Goal: Task Accomplishment & Management: Manage account settings

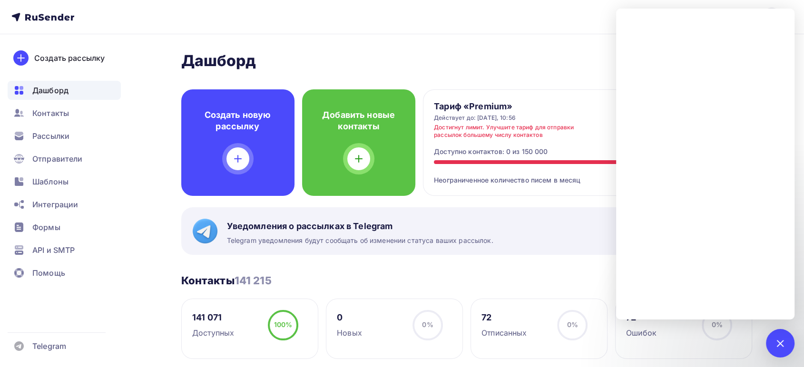
click at [528, 69] on h2 "Дашборд" at bounding box center [466, 60] width 571 height 19
click at [54, 115] on span "Контакты" at bounding box center [50, 112] width 37 height 11
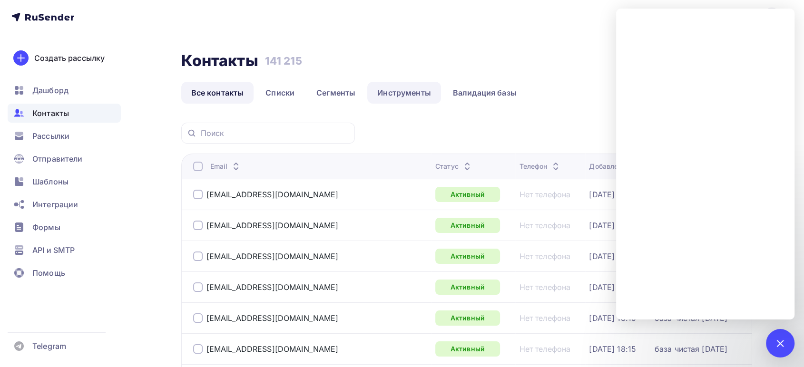
click at [415, 94] on link "Инструменты" at bounding box center [404, 93] width 74 height 22
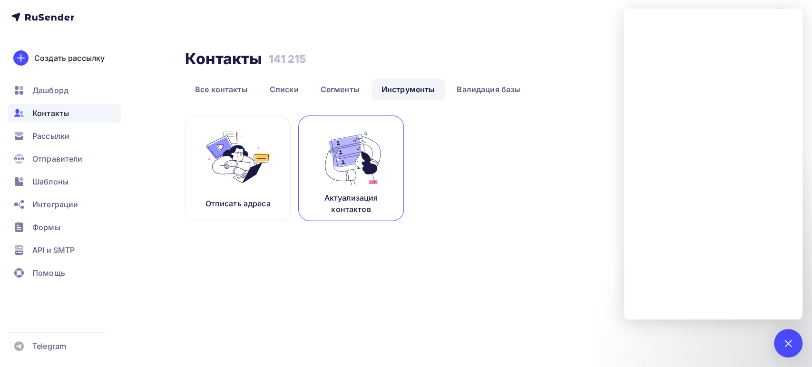
click at [375, 159] on img at bounding box center [351, 157] width 64 height 60
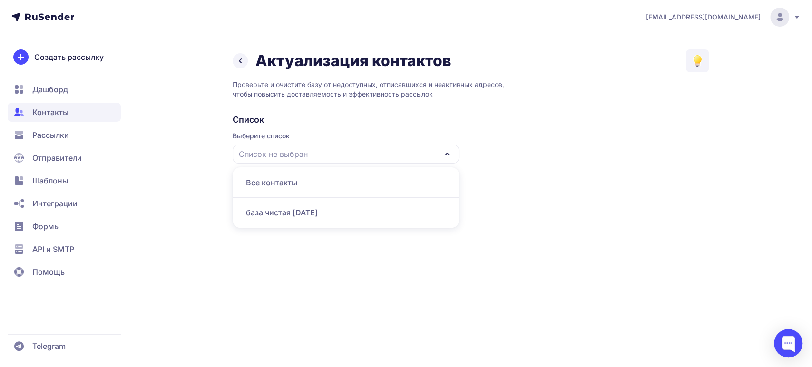
click at [293, 215] on div "база чистая [DATE]" at bounding box center [345, 212] width 215 height 23
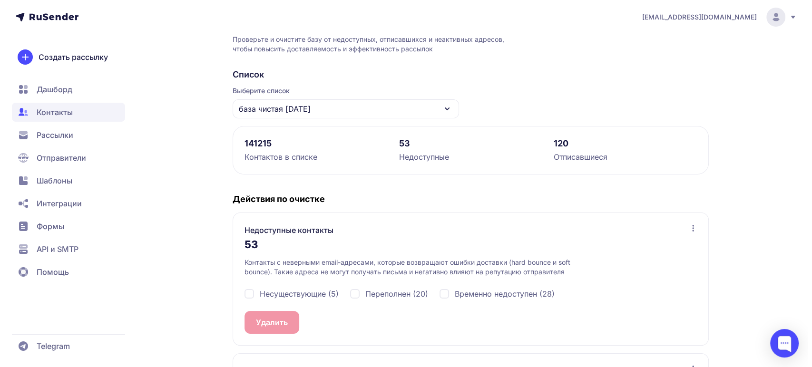
scroll to position [108, 0]
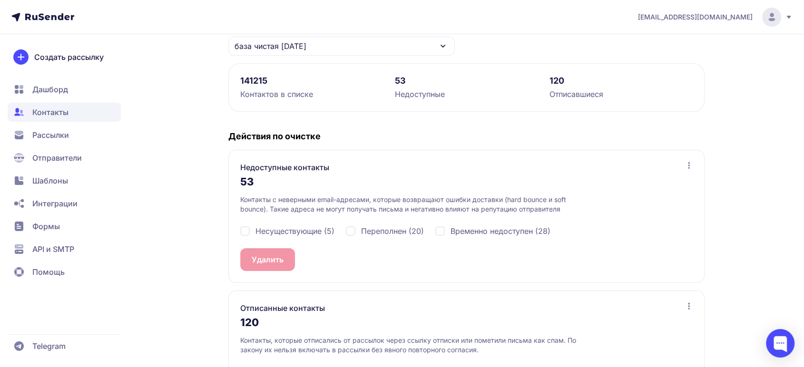
click at [245, 233] on div "Несуществующие (5)" at bounding box center [287, 230] width 94 height 11
checkbox input "true"
click at [361, 227] on div "Переполнен (20)" at bounding box center [385, 230] width 78 height 11
checkbox input "true"
click at [453, 231] on span "Временно недоступен (28)" at bounding box center [500, 230] width 100 height 11
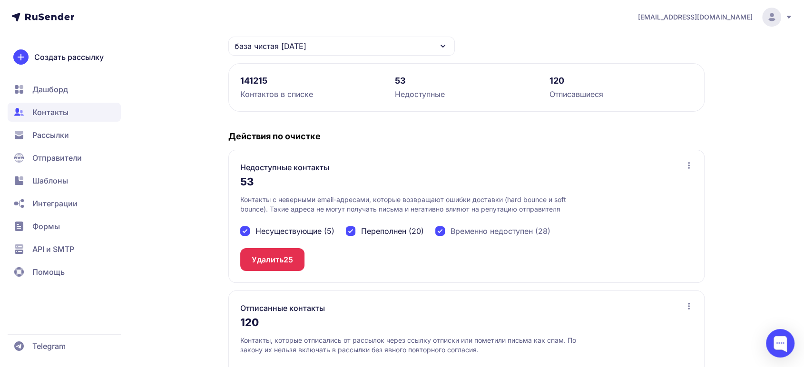
checkbox input "true"
click at [287, 259] on span "53" at bounding box center [288, 259] width 10 height 11
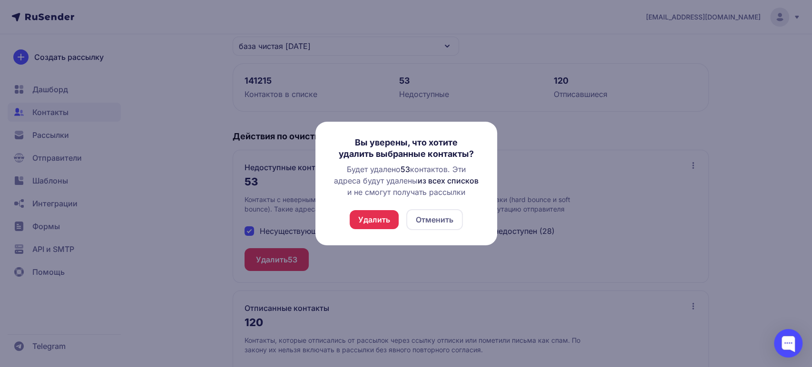
click at [361, 223] on button "Удалить" at bounding box center [374, 219] width 49 height 19
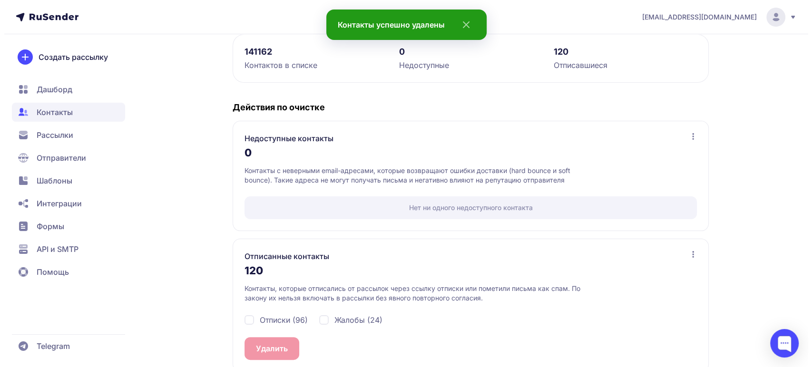
scroll to position [152, 0]
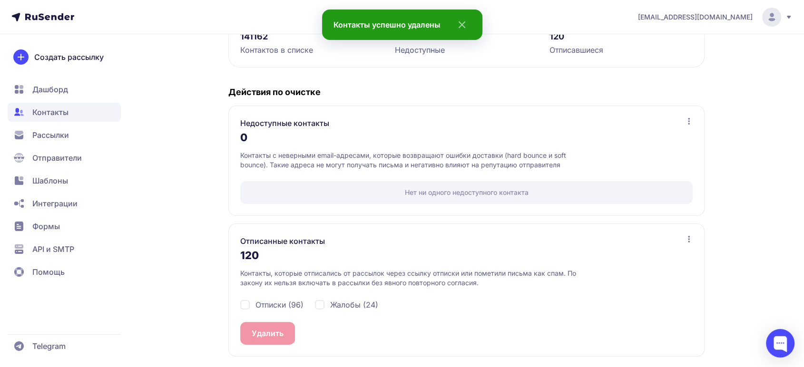
click at [271, 306] on span "Отписки (96)" at bounding box center [279, 304] width 48 height 11
checkbox input "true"
click at [331, 306] on span "Жалобы (24)" at bounding box center [354, 304] width 48 height 11
checkbox input "true"
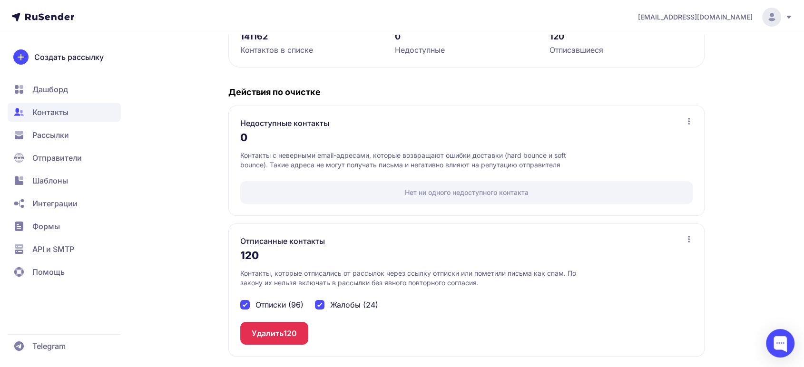
click at [278, 332] on button "Удалить 120" at bounding box center [274, 333] width 68 height 23
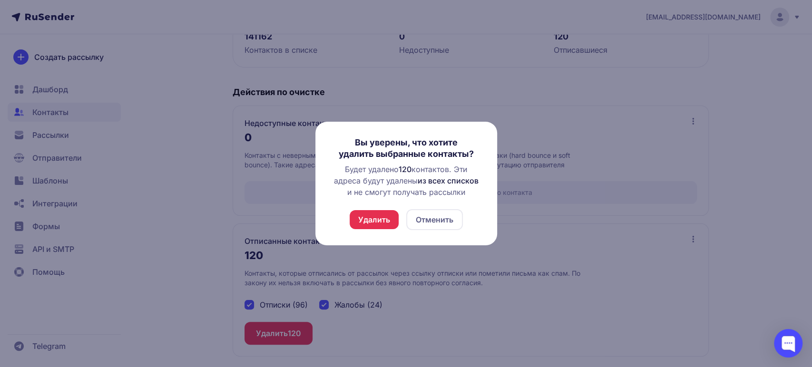
click at [373, 223] on button "Удалить" at bounding box center [374, 219] width 49 height 19
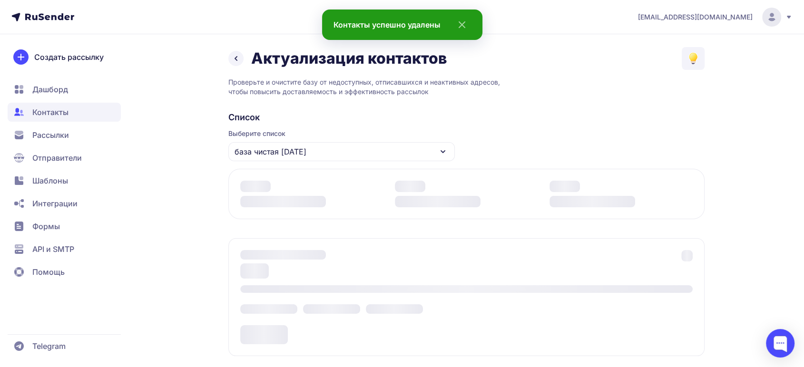
click at [376, 221] on div "Удалить Отменить" at bounding box center [401, 219] width 113 height 21
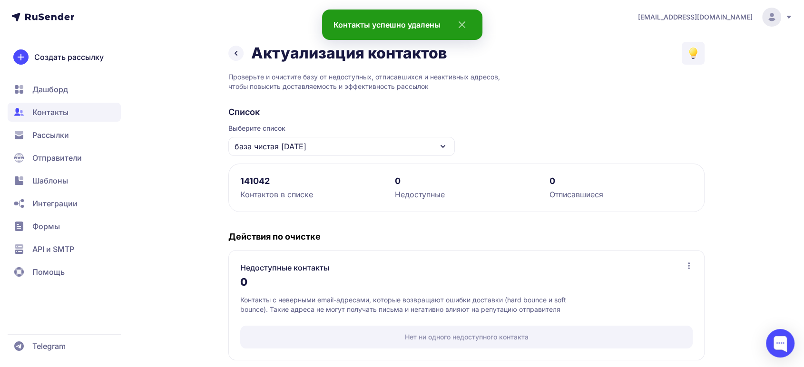
scroll to position [0, 0]
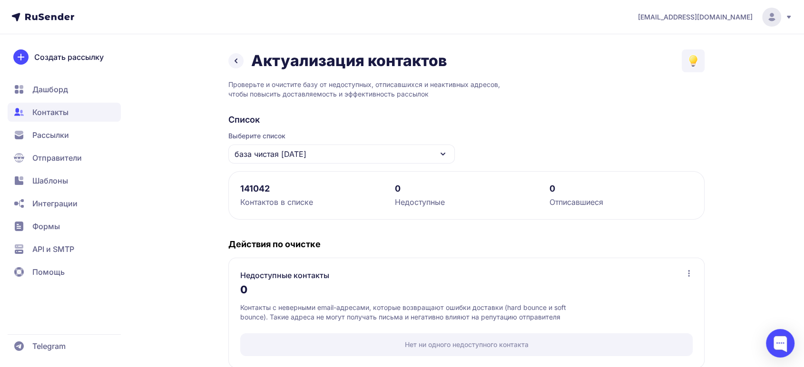
click at [45, 117] on span "Контакты" at bounding box center [64, 112] width 113 height 19
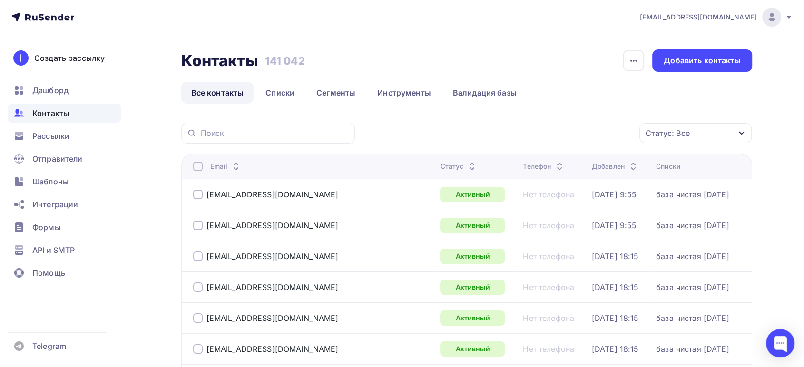
drag, startPoint x: 324, startPoint y: 56, endPoint x: 175, endPoint y: 59, distance: 148.9
copy div "Контакты Контакты 141 042"
click at [774, 347] on div at bounding box center [780, 343] width 29 height 29
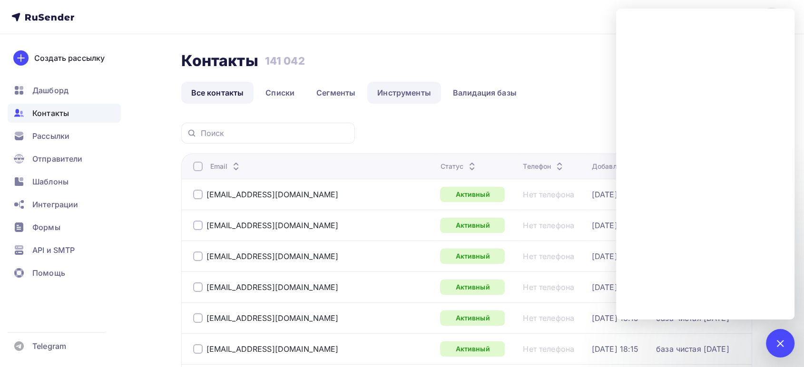
click at [417, 91] on link "Инструменты" at bounding box center [404, 93] width 74 height 22
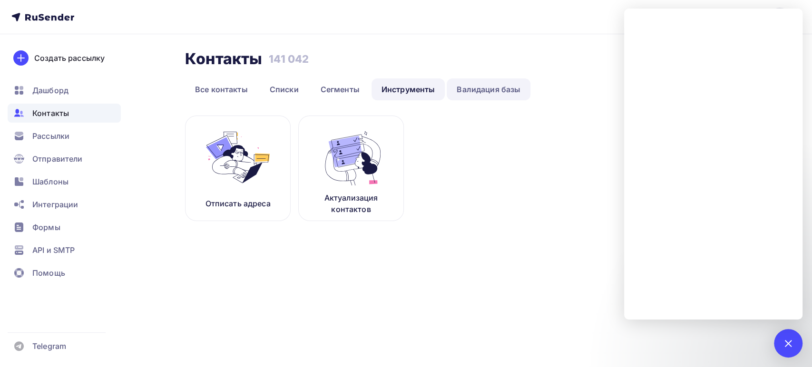
click at [468, 93] on link "Валидация базы" at bounding box center [489, 89] width 84 height 22
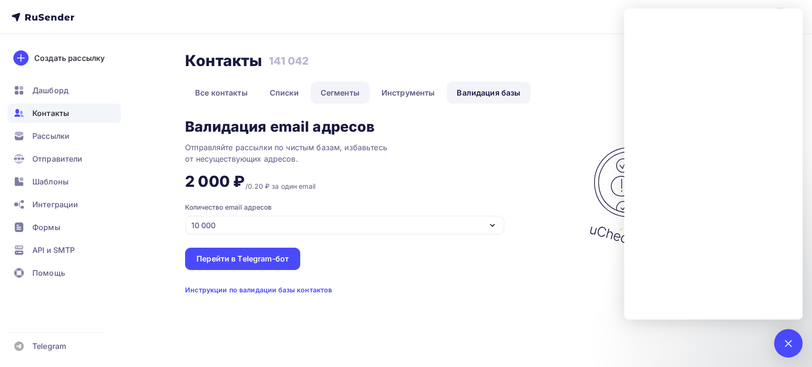
click at [338, 95] on link "Сегменты" at bounding box center [340, 93] width 59 height 22
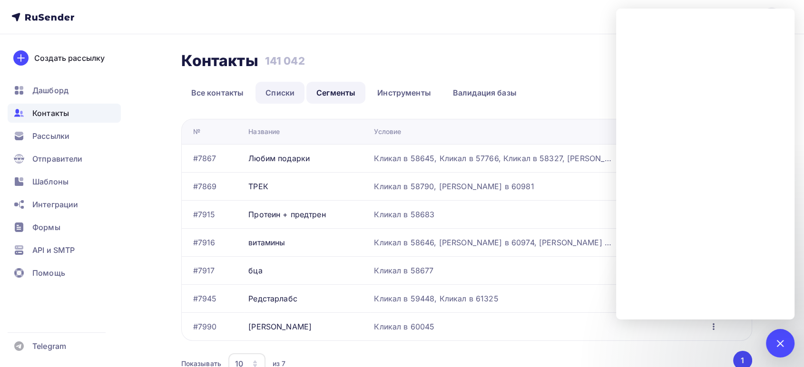
click at [278, 95] on link "Списки" at bounding box center [279, 93] width 49 height 22
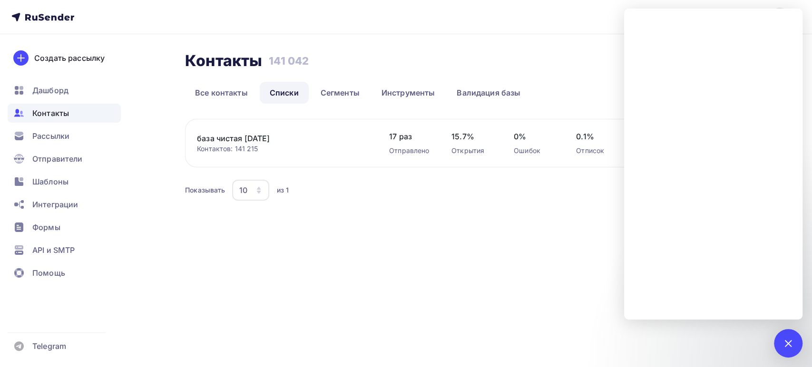
click at [531, 203] on div "Контакты Контакты 141 042 141 042 История импорта Создать список Все контакты С…" at bounding box center [406, 137] width 780 height 207
click at [791, 342] on div at bounding box center [788, 343] width 13 height 13
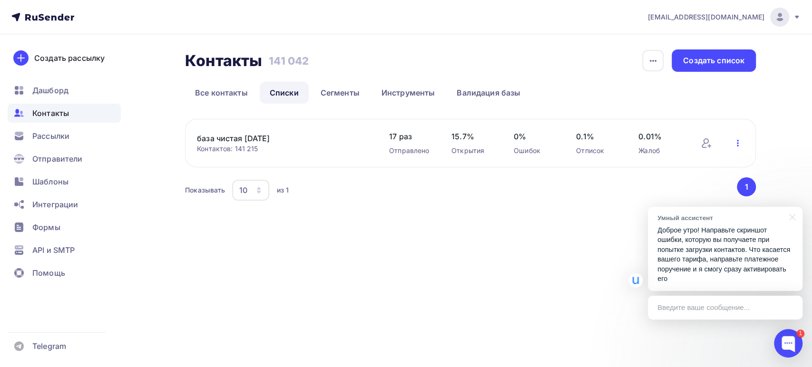
click at [733, 144] on icon "button" at bounding box center [737, 142] width 11 height 11
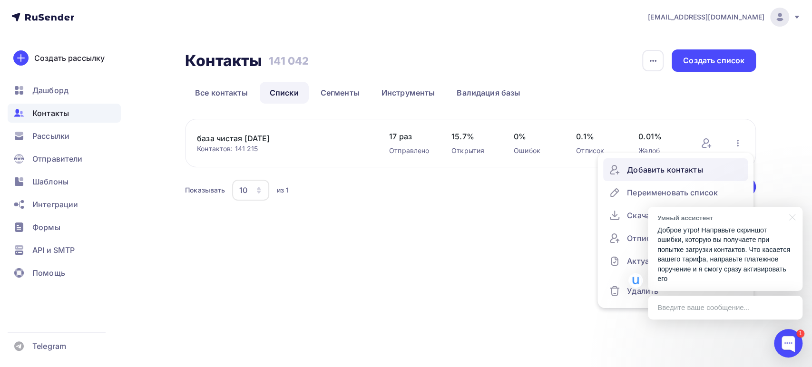
click at [639, 172] on div "Добавить контакты" at bounding box center [675, 169] width 133 height 15
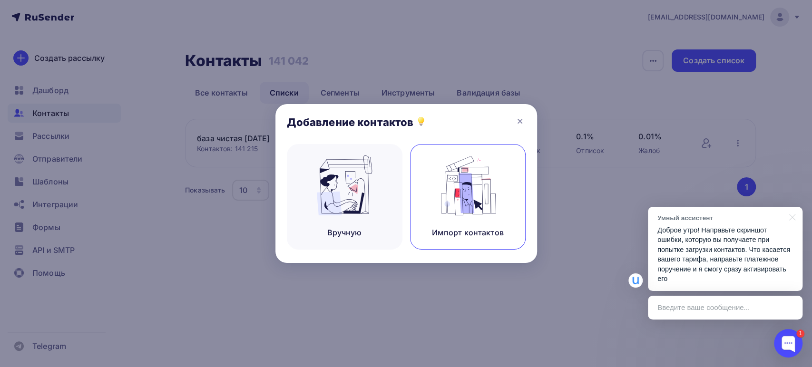
click at [441, 197] on img at bounding box center [468, 186] width 64 height 60
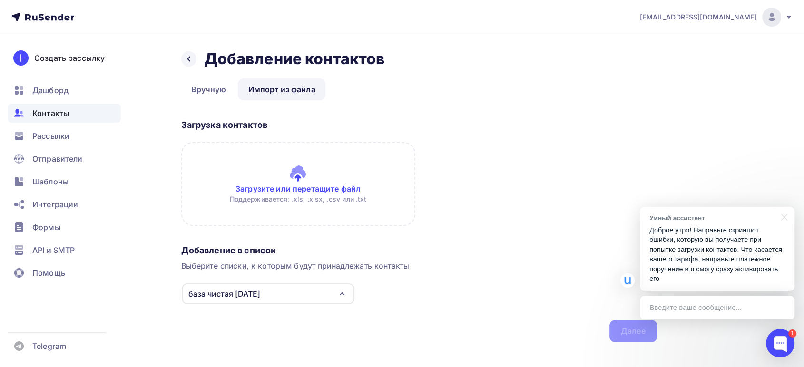
click at [262, 189] on input "file" at bounding box center [298, 184] width 234 height 84
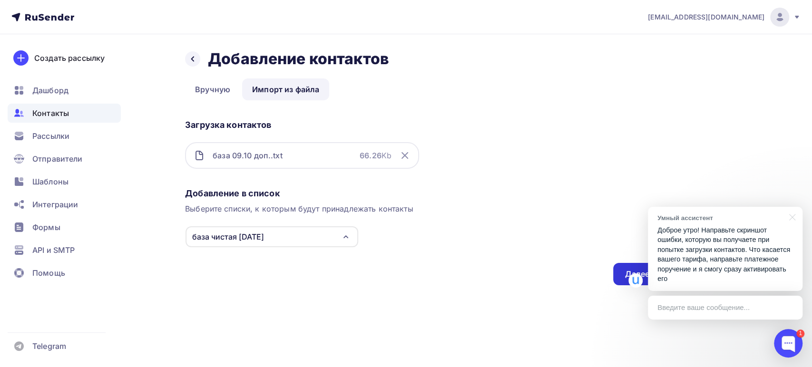
click at [631, 270] on div "Далее" at bounding box center [637, 274] width 25 height 11
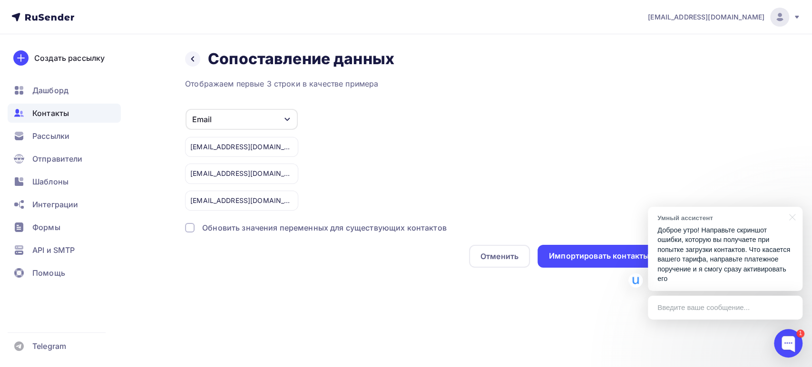
click at [360, 227] on div "Обновить значения переменных для существующих контактов" at bounding box center [324, 227] width 244 height 11
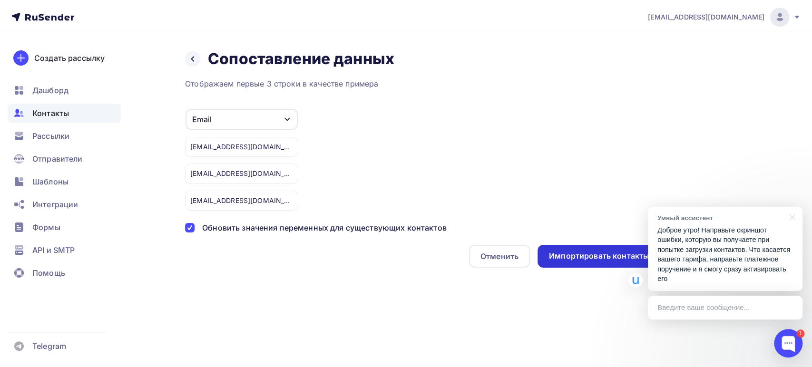
click at [572, 255] on div "Импортировать контакты" at bounding box center [599, 256] width 100 height 11
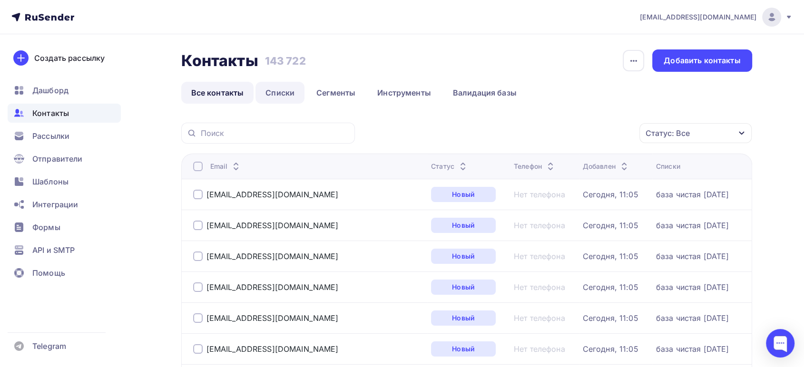
click at [272, 92] on link "Списки" at bounding box center [279, 93] width 49 height 22
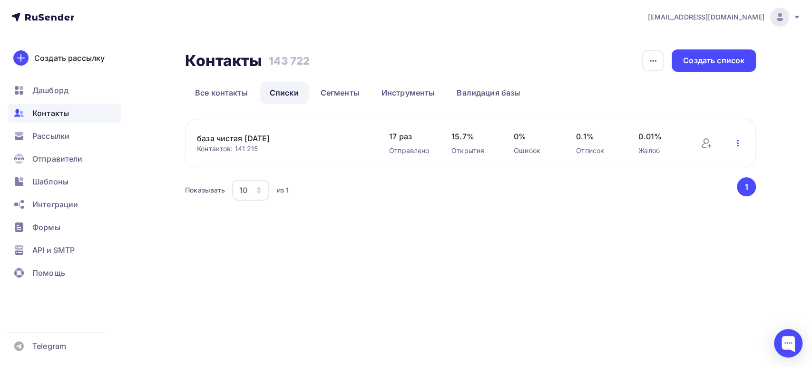
click at [735, 144] on icon "button" at bounding box center [737, 142] width 11 height 11
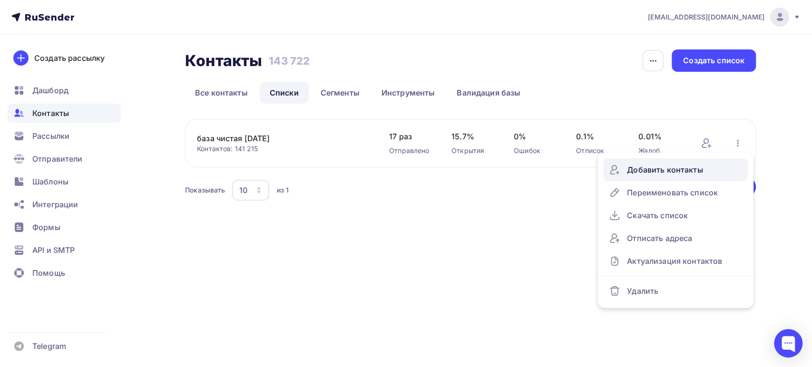
click at [633, 166] on div "Добавить контакты" at bounding box center [675, 169] width 133 height 15
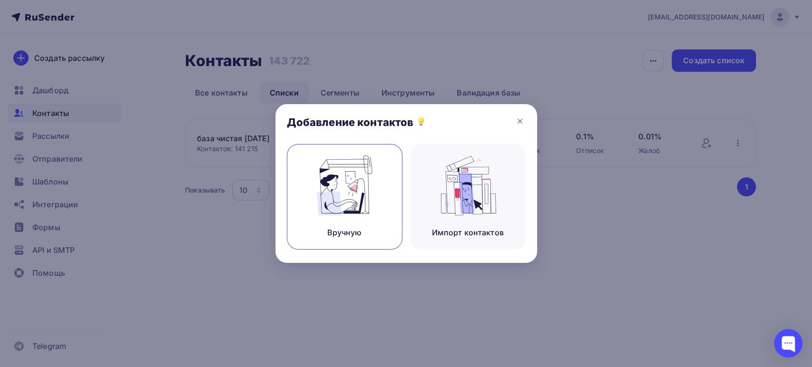
click at [371, 200] on img at bounding box center [345, 186] width 64 height 60
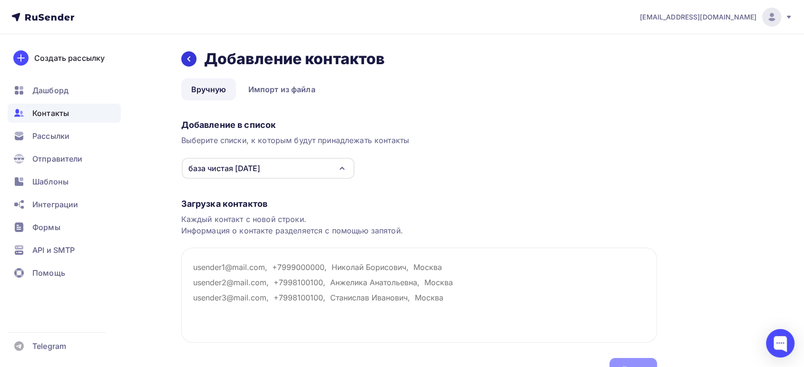
click at [185, 60] on icon at bounding box center [189, 59] width 8 height 8
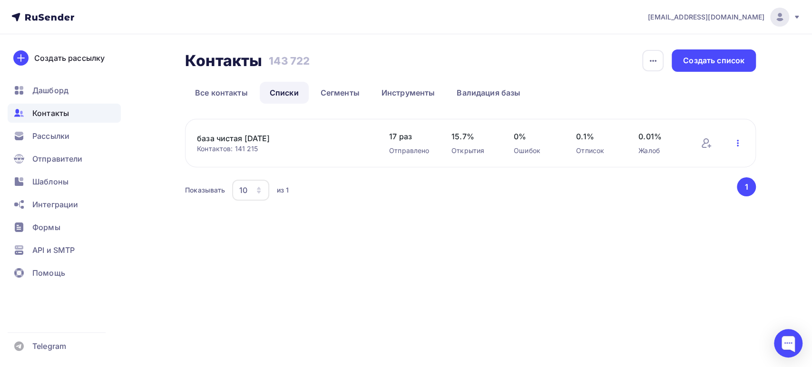
click at [738, 141] on icon "button" at bounding box center [737, 142] width 11 height 11
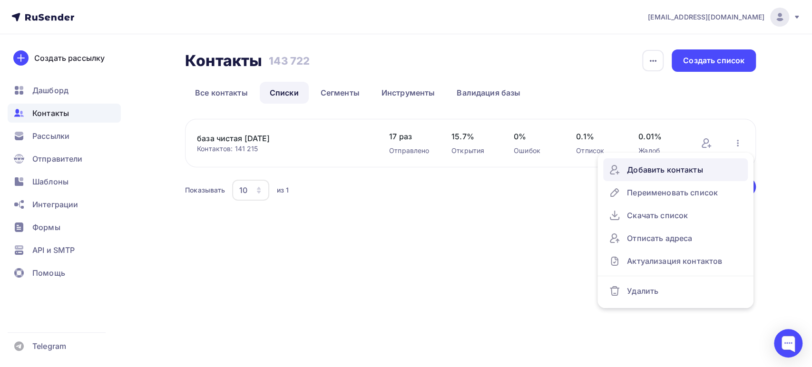
click at [663, 172] on div "Добавить контакты" at bounding box center [675, 169] width 133 height 15
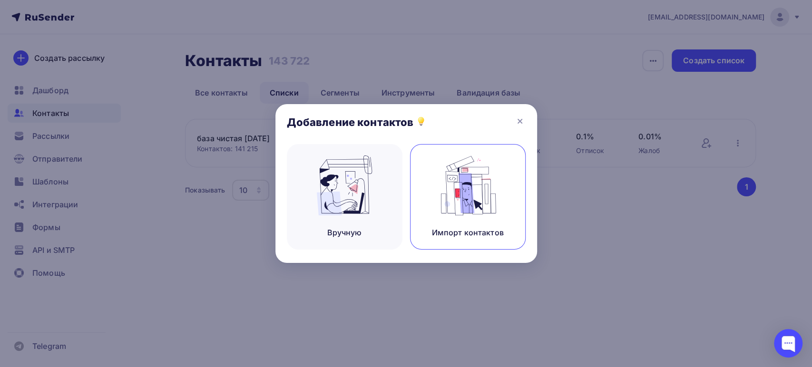
click at [476, 197] on img at bounding box center [468, 186] width 64 height 60
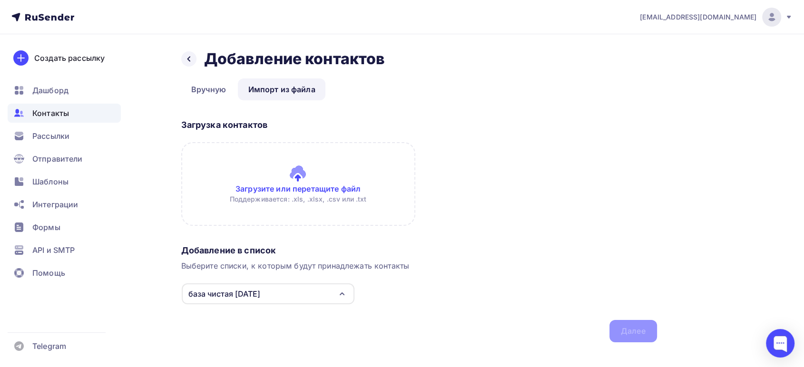
click at [300, 189] on input "file" at bounding box center [298, 184] width 234 height 84
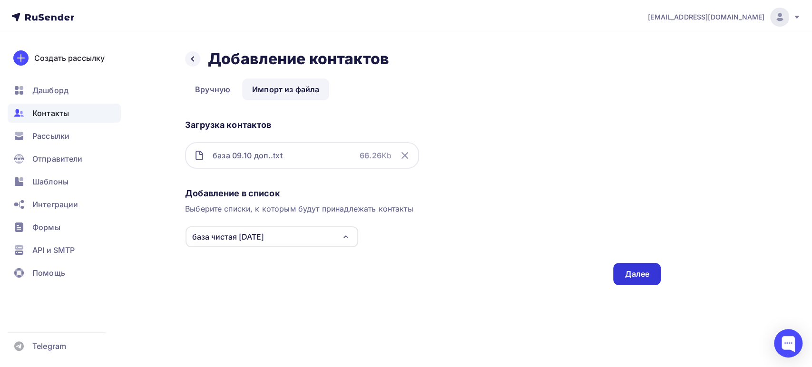
click at [645, 273] on div "Далее" at bounding box center [637, 274] width 25 height 11
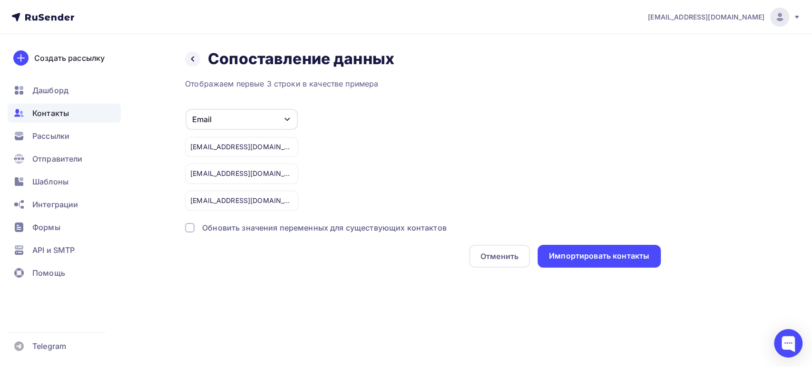
click at [272, 228] on div "Обновить значения переменных для существующих контактов" at bounding box center [324, 227] width 244 height 11
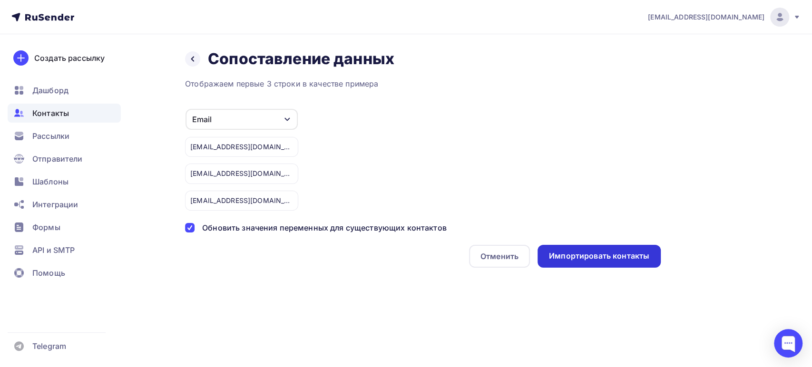
click at [560, 261] on div "Импортировать контакты" at bounding box center [598, 256] width 123 height 23
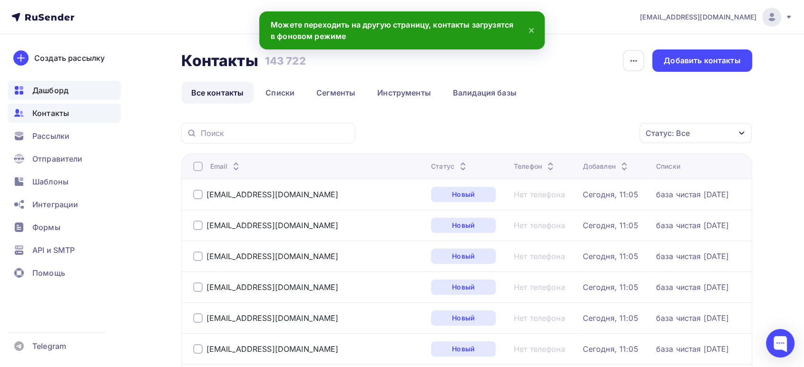
click at [70, 89] on div "Дашборд" at bounding box center [64, 90] width 113 height 19
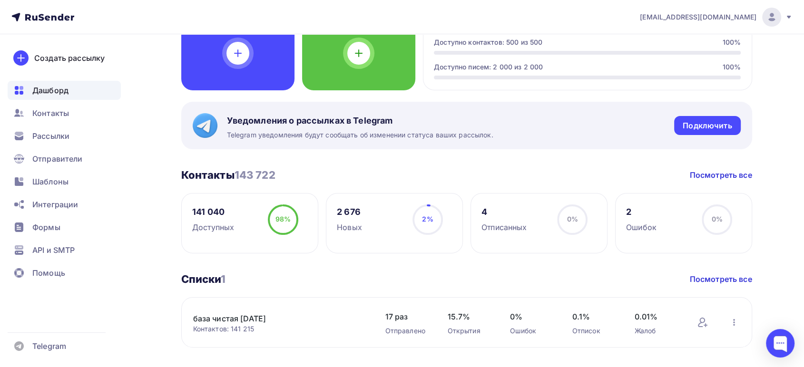
scroll to position [158, 0]
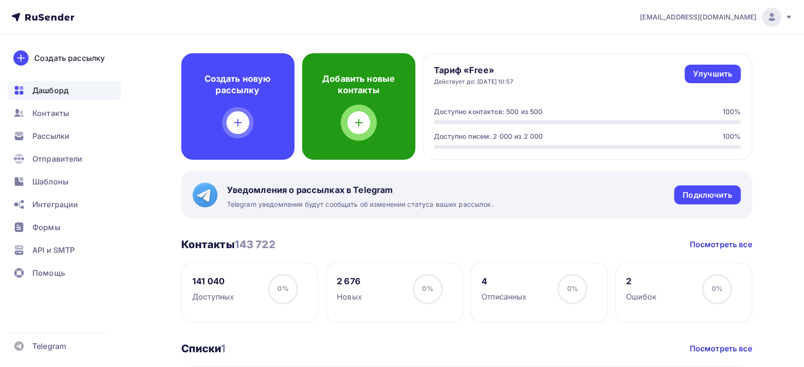
scroll to position [106, 0]
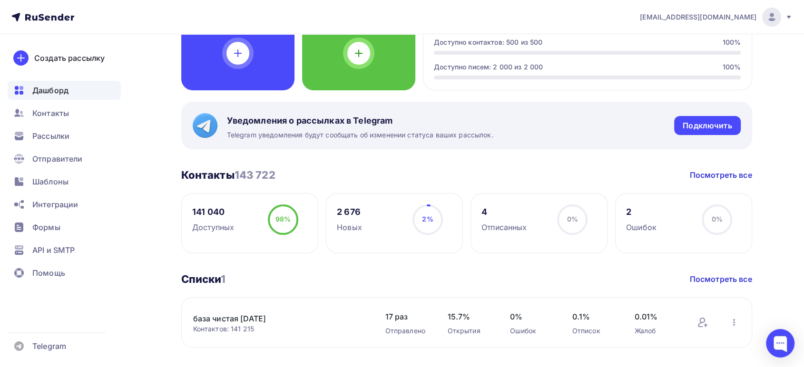
click at [225, 220] on div "141 040 Доступных" at bounding box center [213, 219] width 42 height 29
click at [283, 222] on span "98%" at bounding box center [282, 219] width 15 height 8
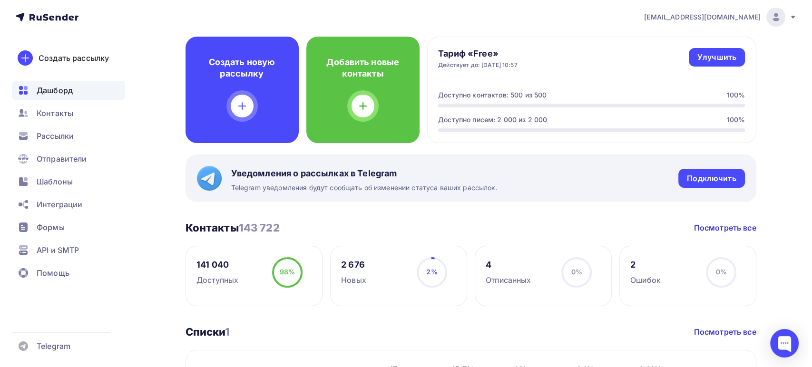
scroll to position [0, 0]
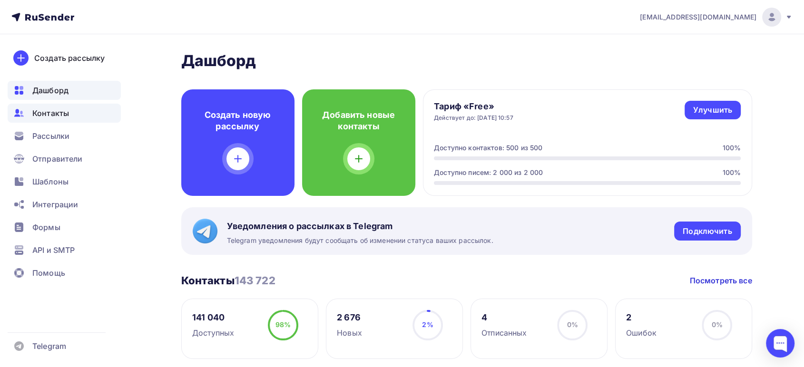
click at [48, 116] on span "Контакты" at bounding box center [50, 112] width 37 height 11
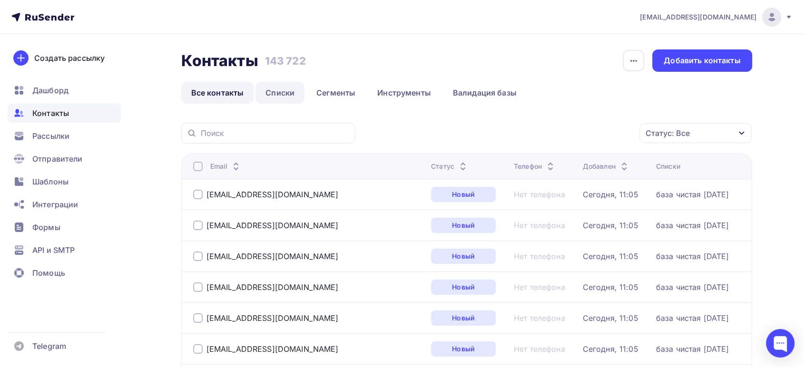
click at [285, 90] on link "Списки" at bounding box center [279, 93] width 49 height 22
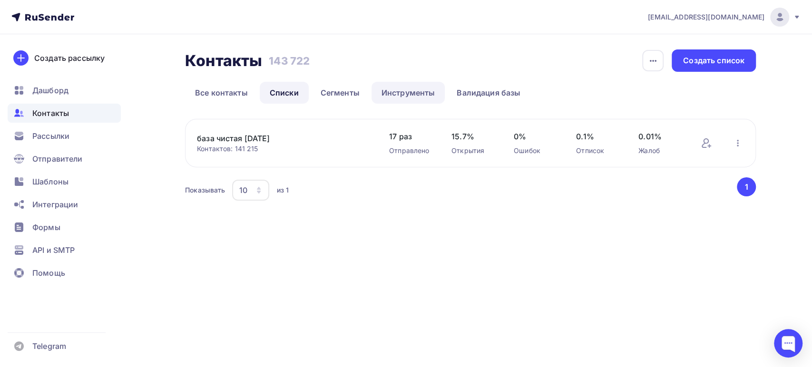
click at [405, 90] on link "Инструменты" at bounding box center [408, 93] width 74 height 22
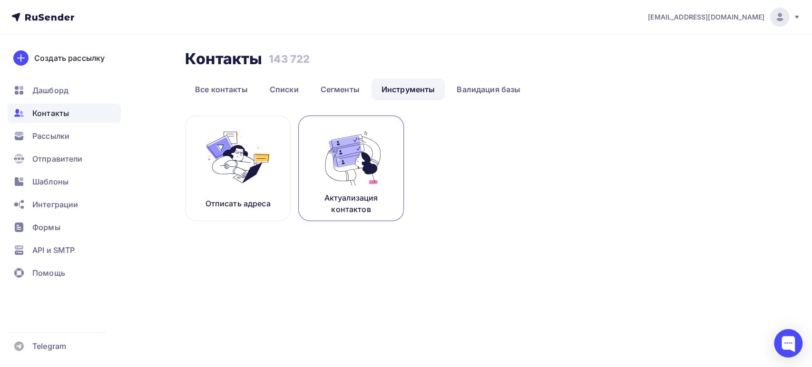
click at [371, 186] on img at bounding box center [351, 157] width 64 height 60
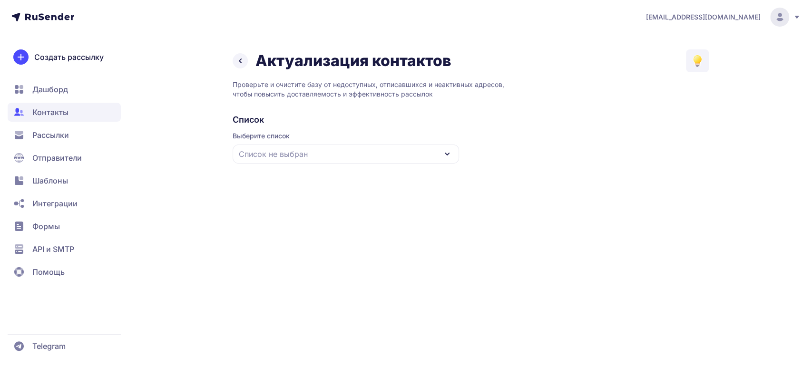
click at [345, 151] on div "Список не выбран" at bounding box center [346, 154] width 226 height 19
click at [278, 186] on div "Все контакты" at bounding box center [345, 182] width 215 height 23
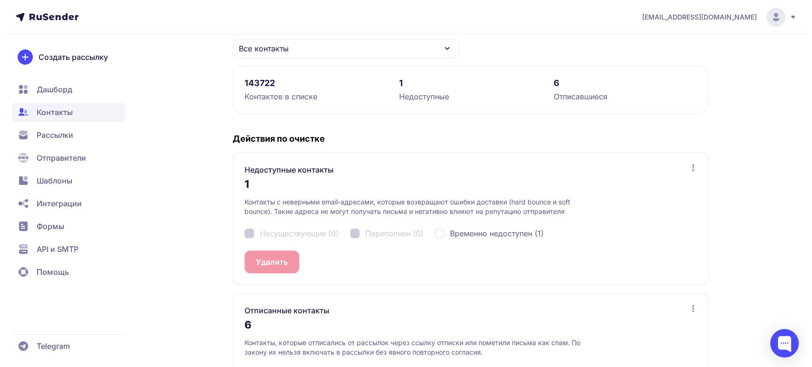
scroll to position [175, 0]
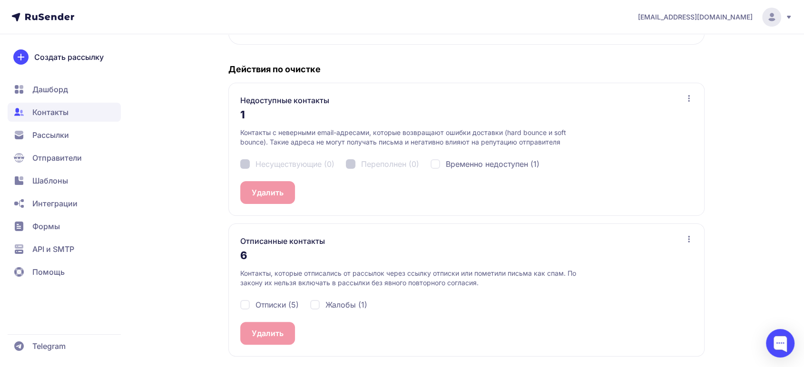
click at [451, 162] on span "Временно недоступен (1)" at bounding box center [493, 163] width 94 height 11
checkbox input "true"
click at [265, 201] on button "Удалить 1" at bounding box center [269, 192] width 58 height 23
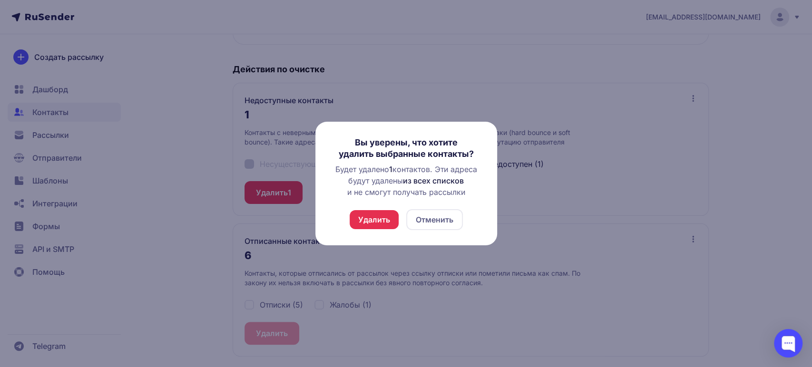
click at [365, 219] on button "Удалить" at bounding box center [374, 219] width 49 height 19
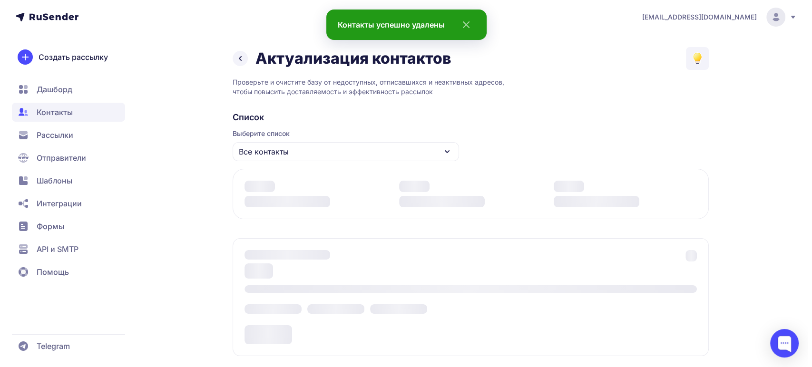
scroll to position [152, 0]
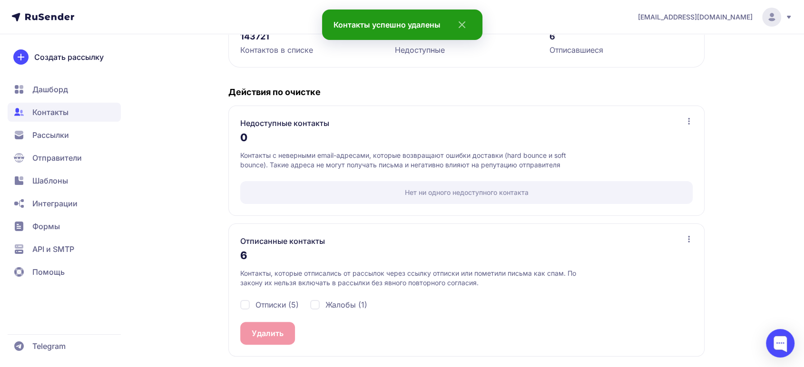
click at [237, 304] on div "Отписанные контакты 6 Контакты, которые отписались от рассылок через ссылку отп…" at bounding box center [466, 290] width 476 height 133
click at [246, 303] on div "Отписки (5)" at bounding box center [269, 304] width 59 height 11
checkbox input "true"
click at [322, 301] on div "Жалобы (1)" at bounding box center [338, 304] width 57 height 11
checkbox input "true"
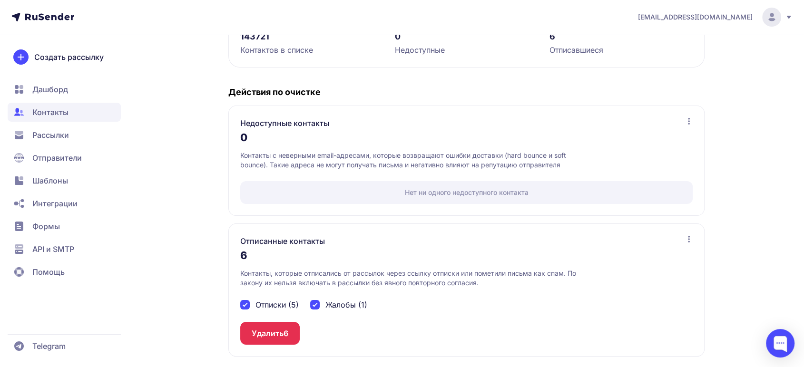
click at [266, 332] on button "Удалить 6" at bounding box center [269, 333] width 59 height 23
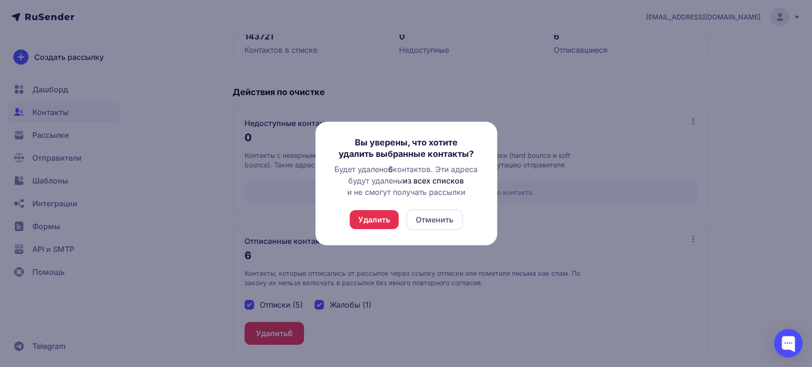
click at [369, 222] on button "Удалить" at bounding box center [374, 219] width 49 height 19
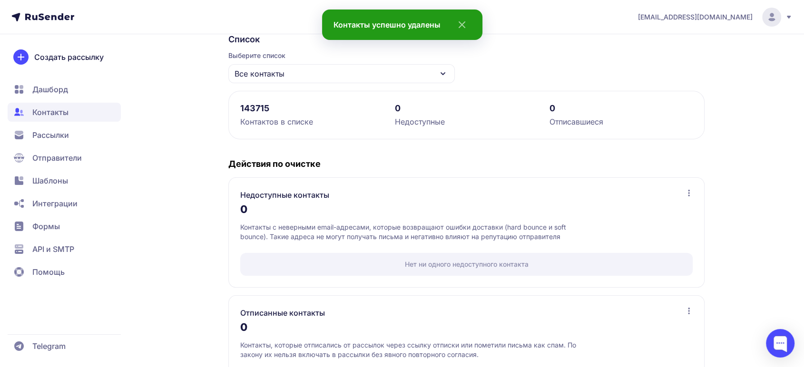
scroll to position [24, 0]
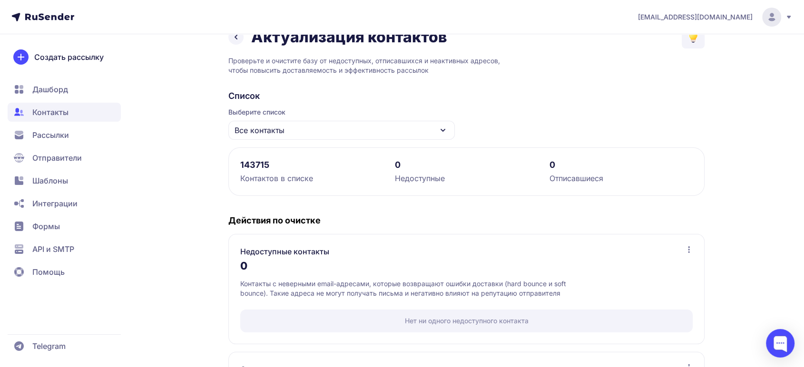
click at [60, 117] on span "Контакты" at bounding box center [50, 112] width 36 height 11
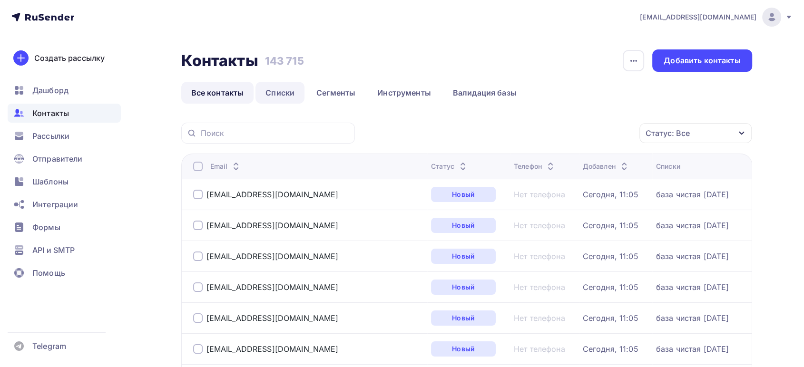
click at [281, 92] on link "Списки" at bounding box center [279, 93] width 49 height 22
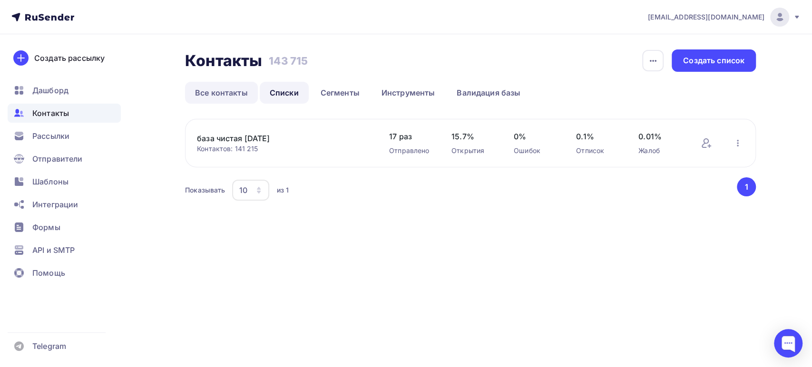
click at [217, 91] on link "Все контакты" at bounding box center [221, 93] width 73 height 22
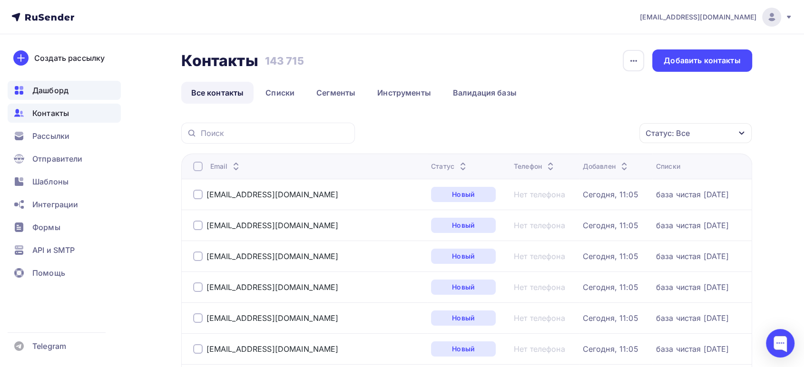
click at [47, 90] on span "Дашборд" at bounding box center [50, 90] width 36 height 11
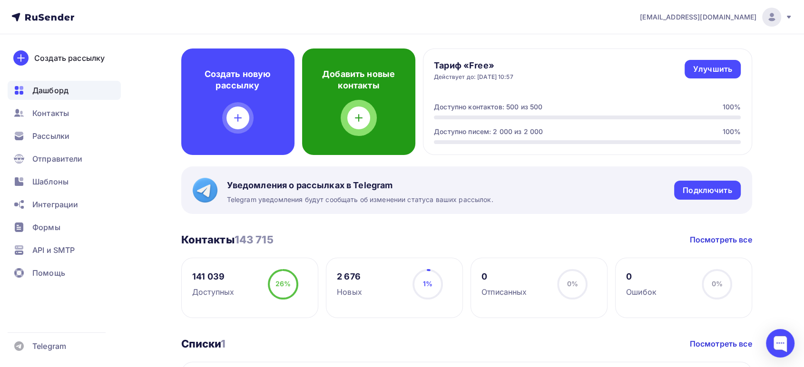
scroll to position [106, 0]
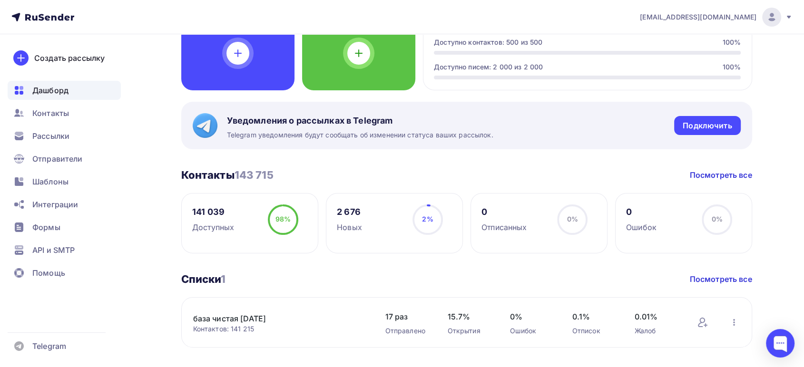
click at [337, 212] on div "2 676" at bounding box center [349, 211] width 25 height 11
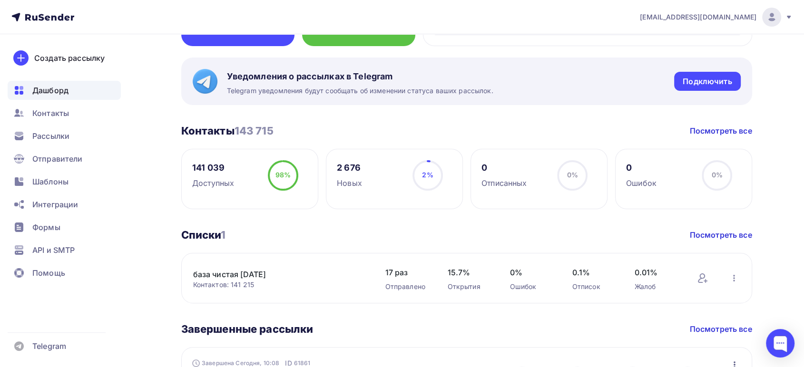
scroll to position [211, 0]
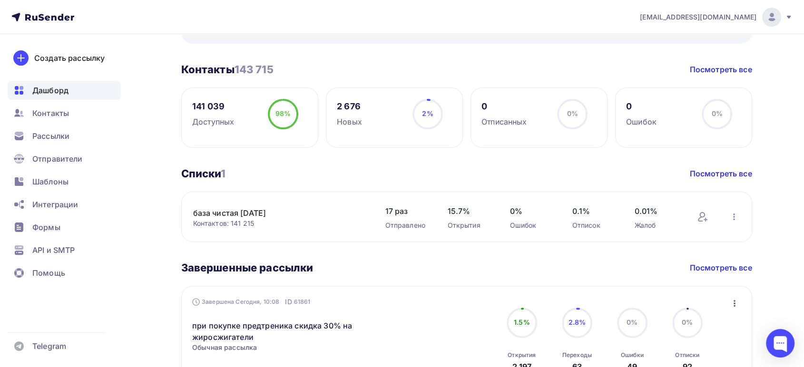
click at [259, 211] on link "база чистая [DATE]" at bounding box center [274, 212] width 162 height 11
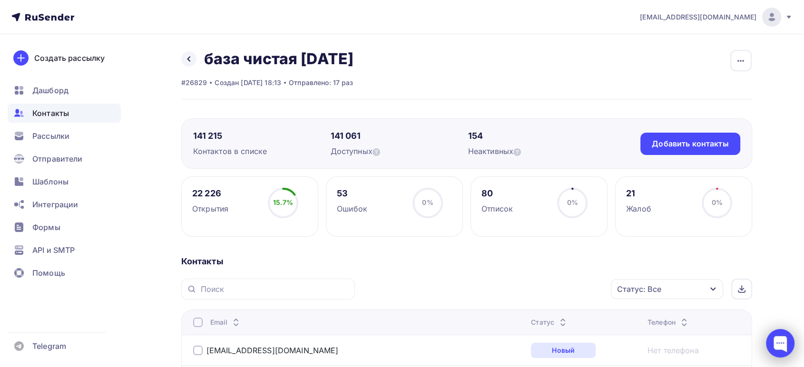
click at [782, 345] on div at bounding box center [780, 343] width 29 height 29
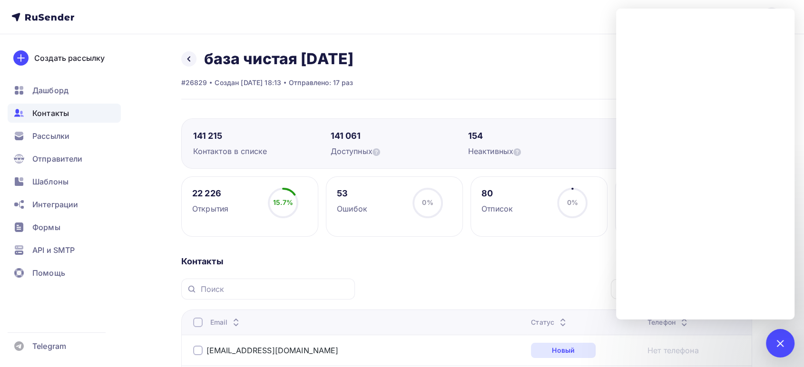
click at [471, 74] on div "Назад база чистая 09.09.25 Переименовать список Скачать список Отписать адреса …" at bounding box center [466, 74] width 571 height 50
click at [110, 150] on div "Отправители" at bounding box center [64, 158] width 113 height 19
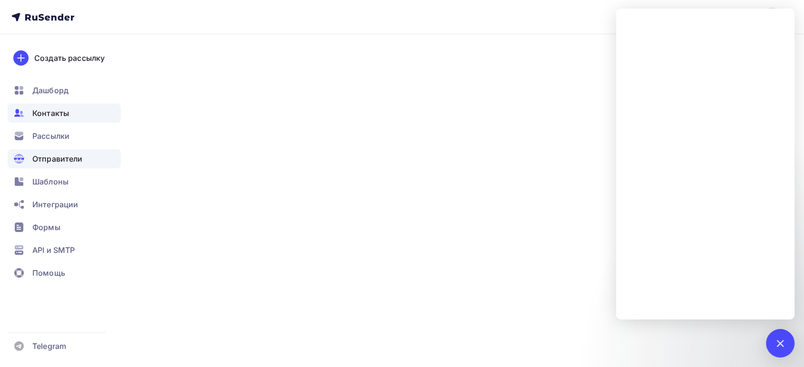
click at [63, 115] on span "Контакты" at bounding box center [50, 112] width 37 height 11
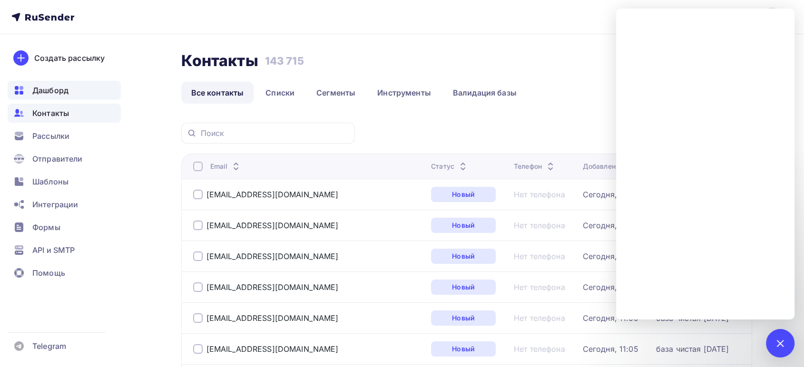
click at [67, 92] on span "Дашборд" at bounding box center [50, 90] width 36 height 11
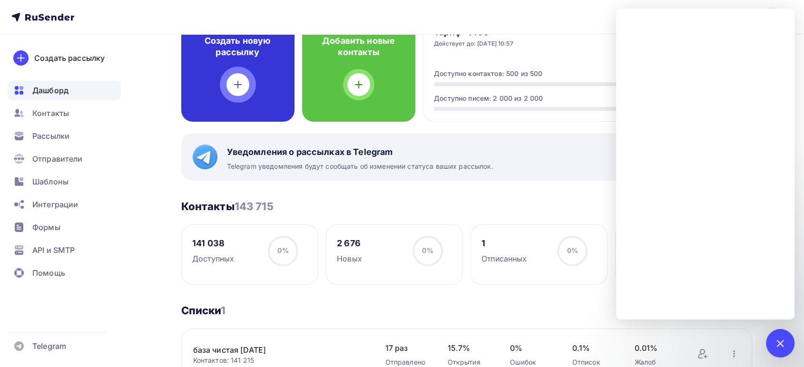
scroll to position [158, 0]
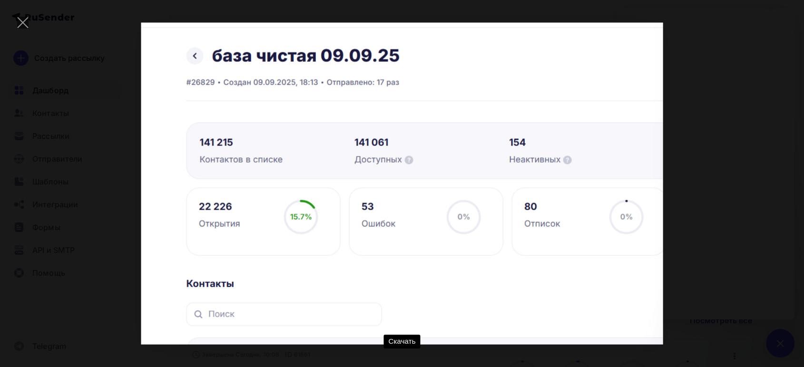
click at [762, 67] on div "Скачать" at bounding box center [401, 183] width 775 height 339
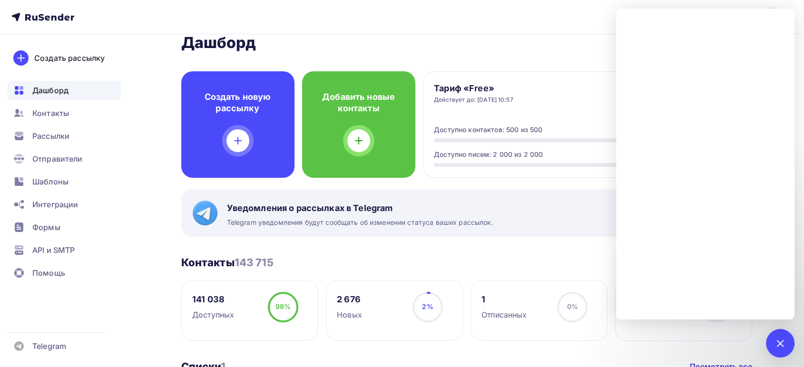
scroll to position [0, 0]
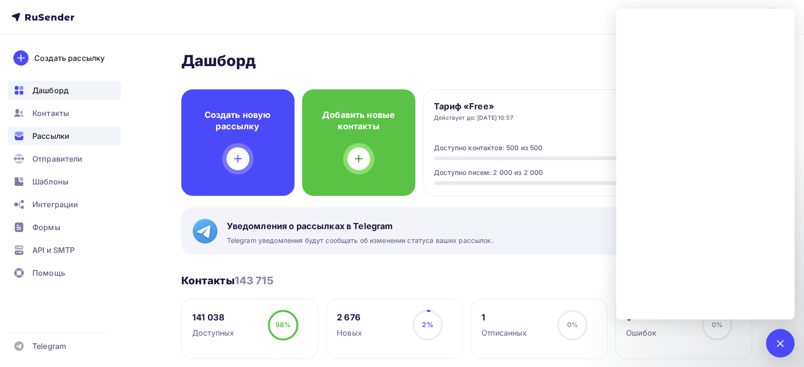
click at [47, 134] on span "Рассылки" at bounding box center [50, 135] width 37 height 11
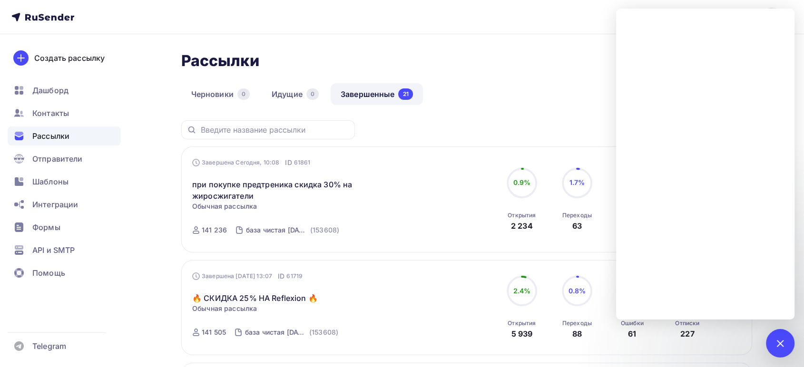
click at [342, 96] on link "Завершенные 21" at bounding box center [377, 94] width 92 height 22
click at [212, 95] on link "Черновики 0" at bounding box center [220, 94] width 78 height 22
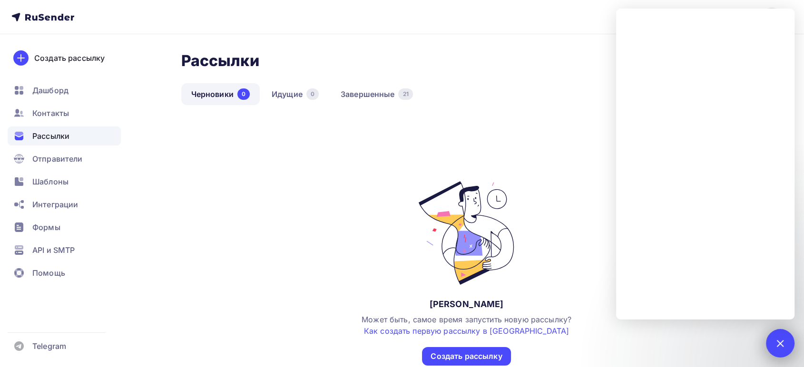
click at [780, 343] on div at bounding box center [779, 343] width 13 height 13
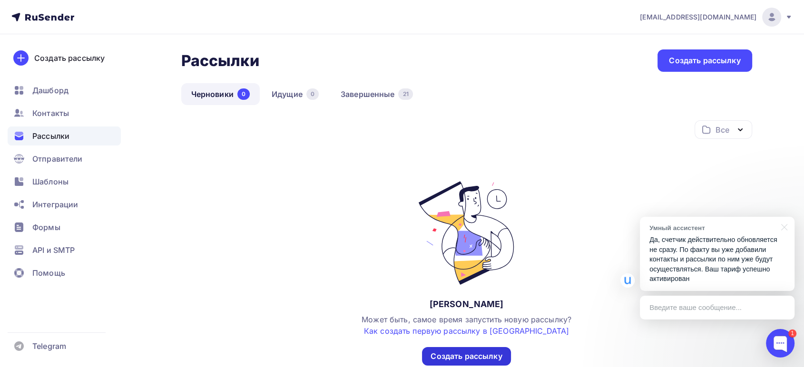
click at [469, 352] on div "Создать рассылку" at bounding box center [465, 356] width 71 height 11
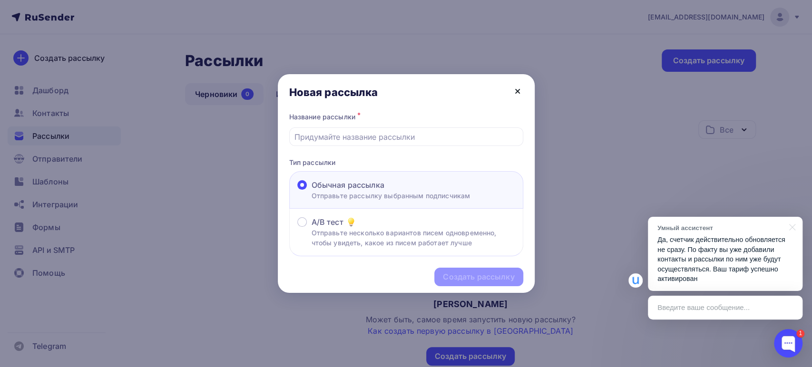
click at [521, 90] on icon at bounding box center [517, 91] width 11 height 11
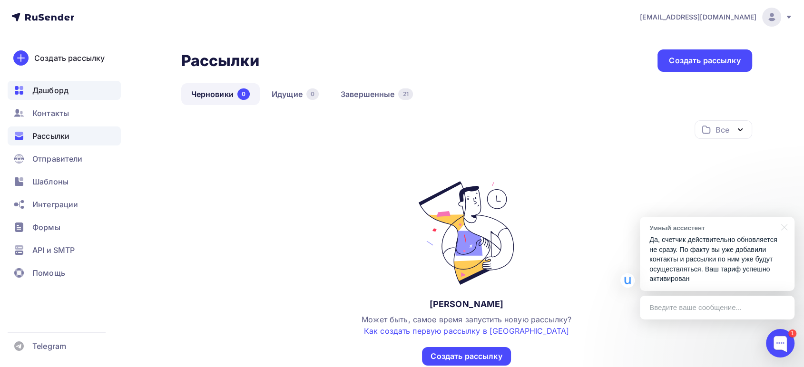
click at [66, 87] on span "Дашборд" at bounding box center [50, 90] width 36 height 11
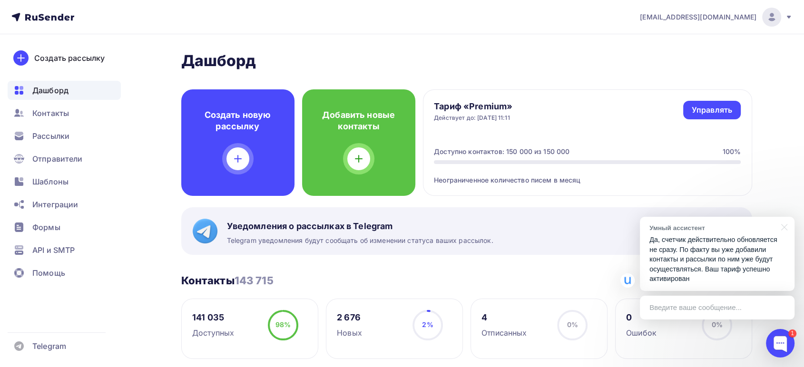
click at [670, 305] on div "Введите ваше сообщение..." at bounding box center [717, 308] width 155 height 24
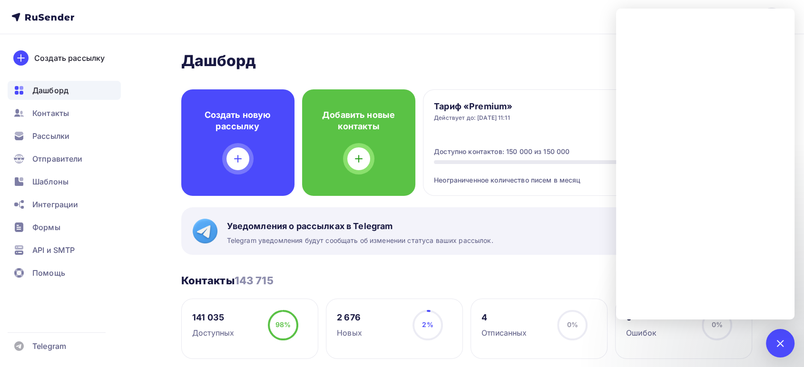
click at [777, 342] on div at bounding box center [779, 343] width 13 height 13
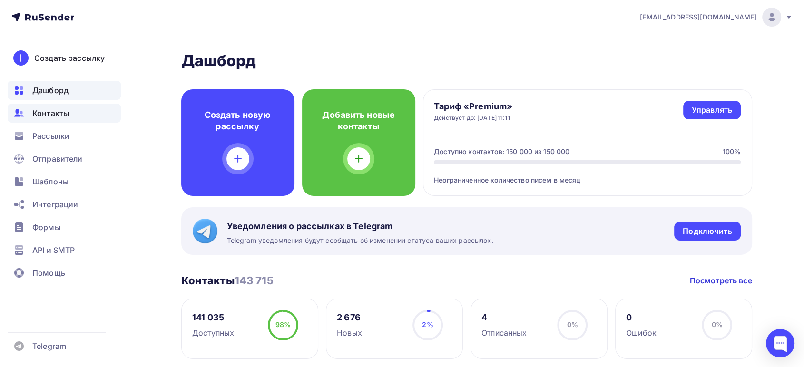
click at [55, 111] on span "Контакты" at bounding box center [50, 112] width 37 height 11
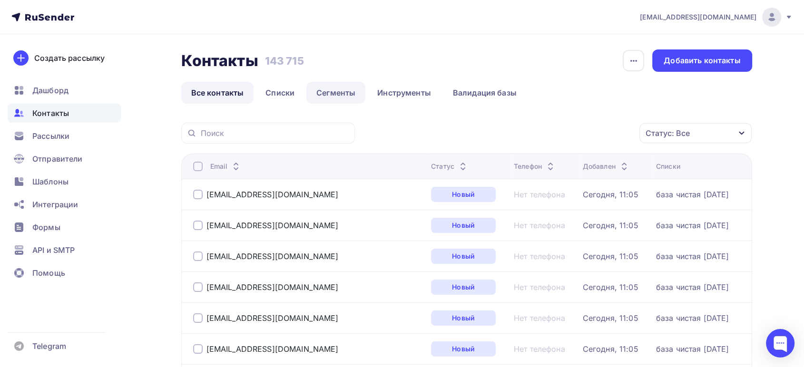
click at [336, 96] on link "Сегменты" at bounding box center [335, 93] width 59 height 22
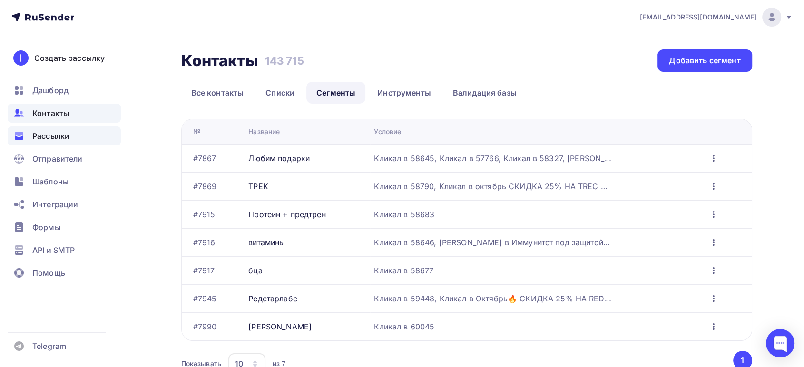
click at [52, 136] on span "Рассылки" at bounding box center [50, 135] width 37 height 11
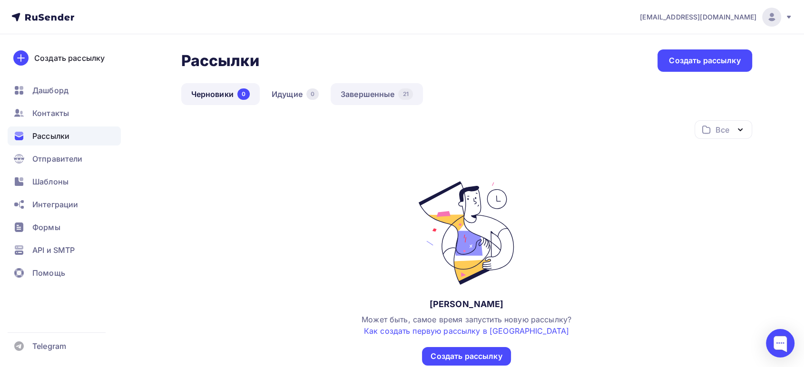
click at [363, 94] on link "Завершенные 21" at bounding box center [377, 94] width 92 height 22
click at [56, 110] on span "Контакты" at bounding box center [50, 112] width 37 height 11
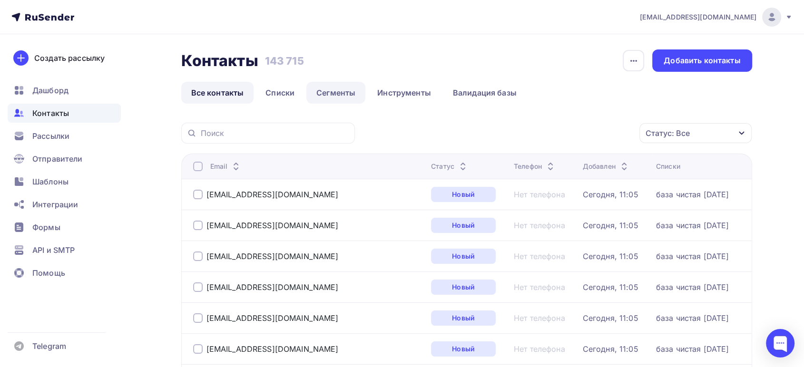
drag, startPoint x: 390, startPoint y: 89, endPoint x: 358, endPoint y: 94, distance: 32.3
click at [390, 89] on link "Инструменты" at bounding box center [404, 93] width 74 height 22
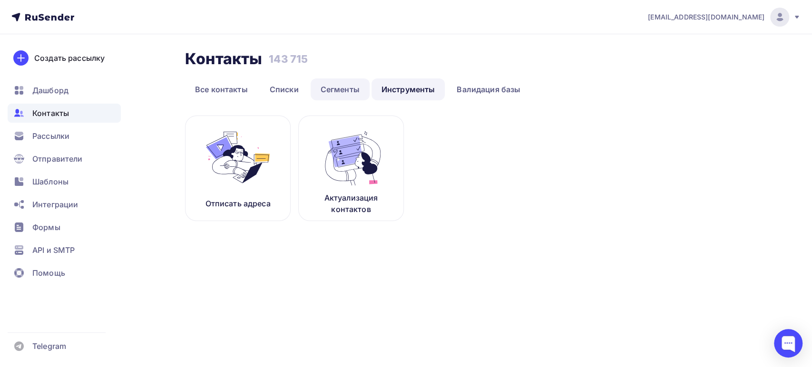
click at [343, 94] on link "Сегменты" at bounding box center [340, 89] width 59 height 22
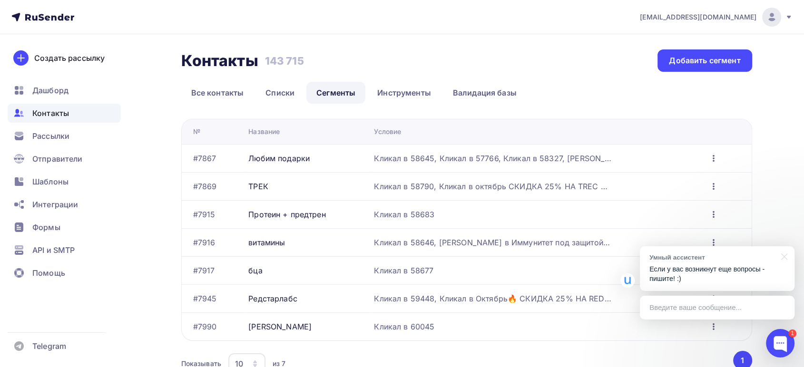
click at [713, 215] on icon "button" at bounding box center [713, 214] width 11 height 11
click at [666, 233] on div "Редактировать" at bounding box center [671, 238] width 91 height 11
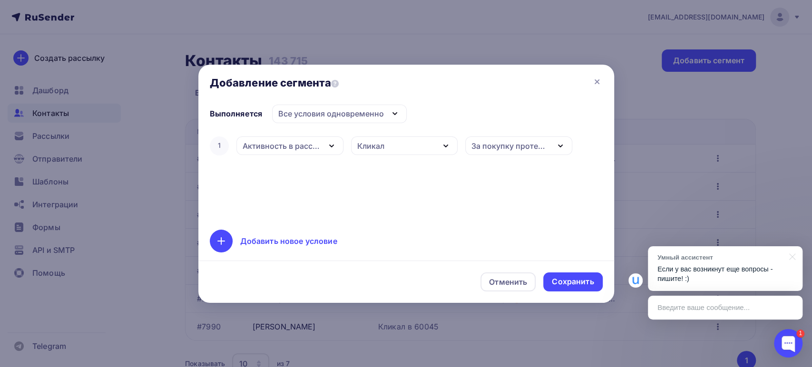
click at [279, 239] on div "Добавить новое условие" at bounding box center [288, 240] width 97 height 11
click at [311, 177] on div "Дата добавления" at bounding box center [289, 176] width 107 height 19
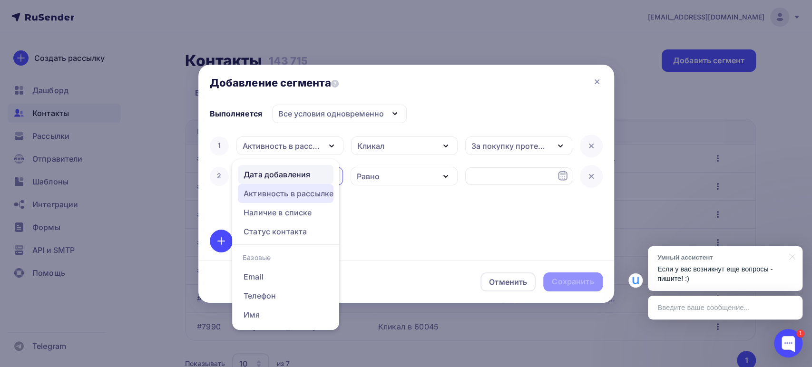
click at [278, 195] on div "Активность в рассылке" at bounding box center [289, 193] width 90 height 11
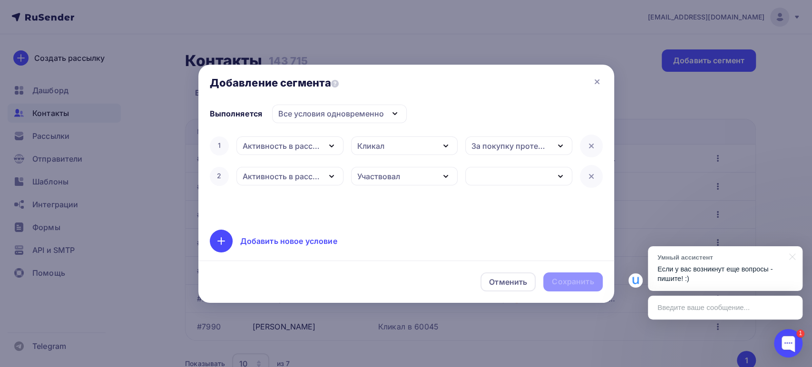
click at [410, 170] on div "Участвовал" at bounding box center [404, 176] width 107 height 19
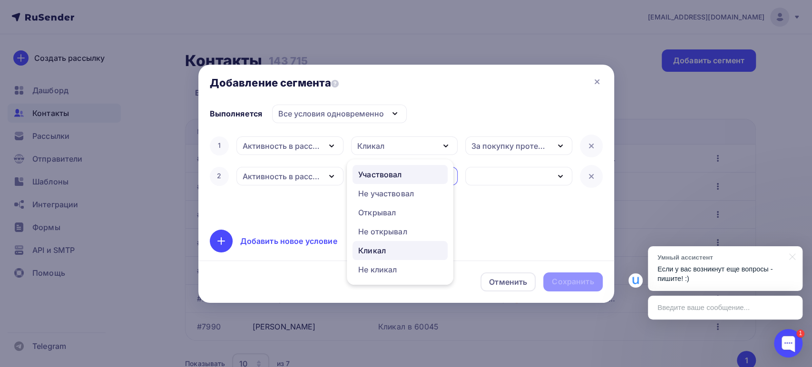
click at [369, 252] on div "Кликал" at bounding box center [372, 250] width 28 height 11
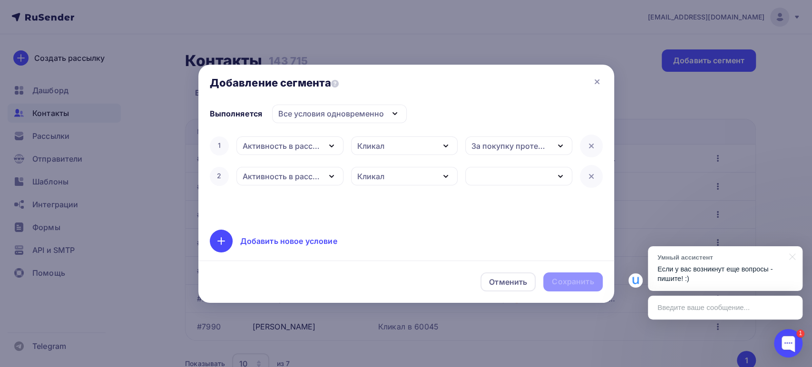
click at [510, 181] on div "button" at bounding box center [518, 176] width 107 height 19
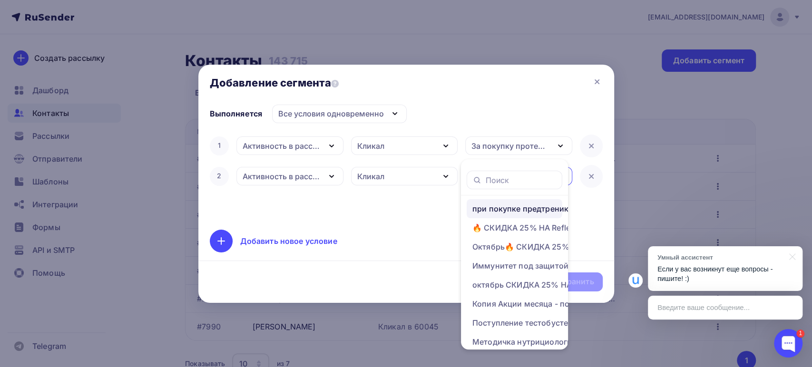
click at [507, 213] on div "при покупке предтреника скидка 30% на жиросжигатели" at bounding box center [548, 208] width 152 height 11
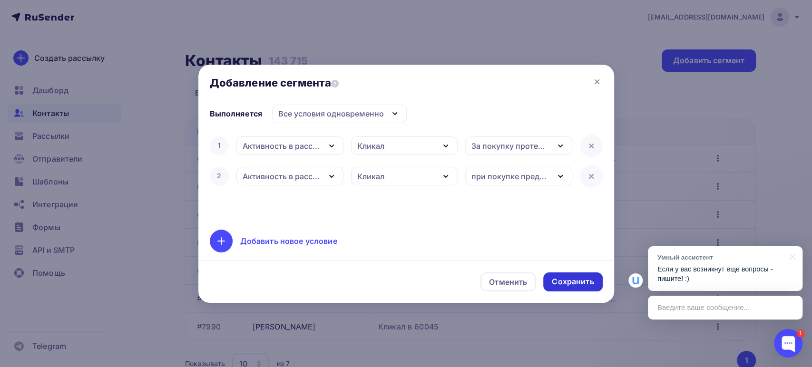
click at [576, 278] on div "Сохранить" at bounding box center [573, 281] width 42 height 11
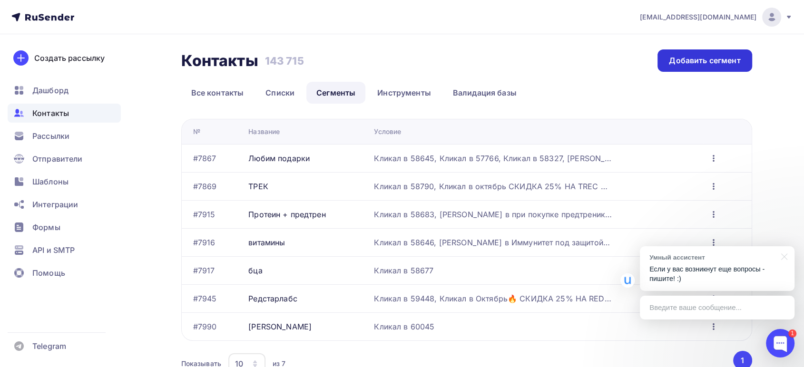
click at [691, 58] on div "Добавить сегмент" at bounding box center [704, 60] width 71 height 11
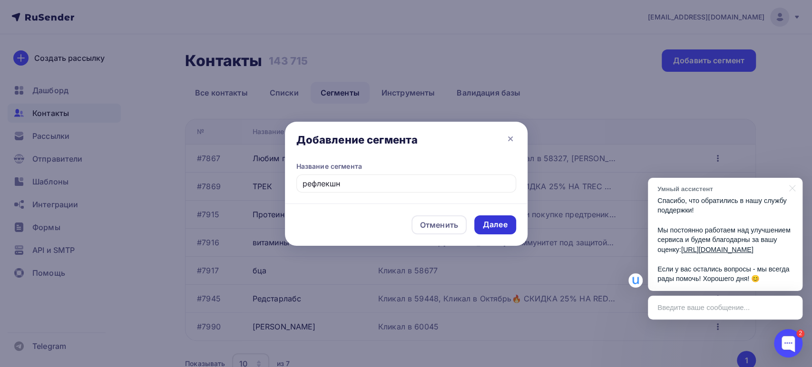
type input "рефлекшн"
click at [498, 225] on div "Далее" at bounding box center [495, 224] width 25 height 11
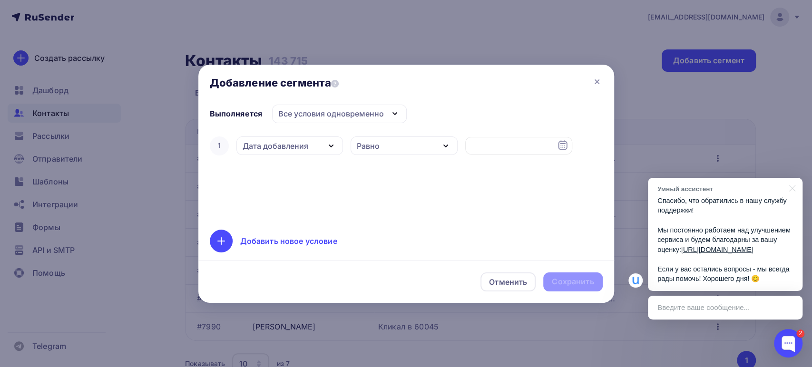
drag, startPoint x: 286, startPoint y: 152, endPoint x: 285, endPoint y: 159, distance: 7.2
click at [286, 151] on div "Дата добавления" at bounding box center [289, 146] width 107 height 19
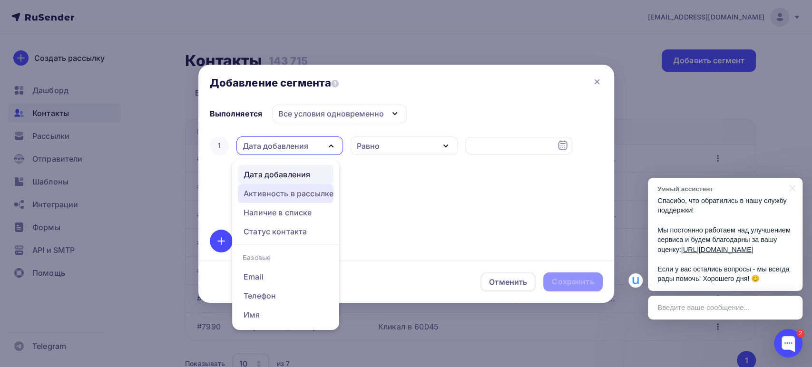
click at [276, 195] on div "Активность в рассылке" at bounding box center [289, 193] width 90 height 11
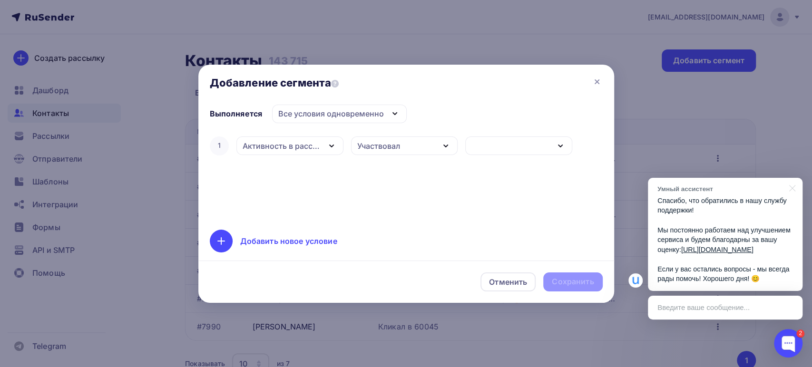
click at [383, 147] on div "Участвовал" at bounding box center [378, 145] width 43 height 11
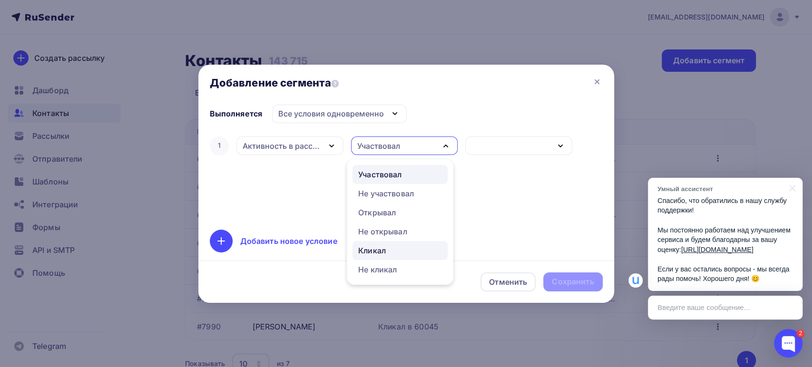
click at [367, 249] on div "Кликал" at bounding box center [372, 250] width 28 height 11
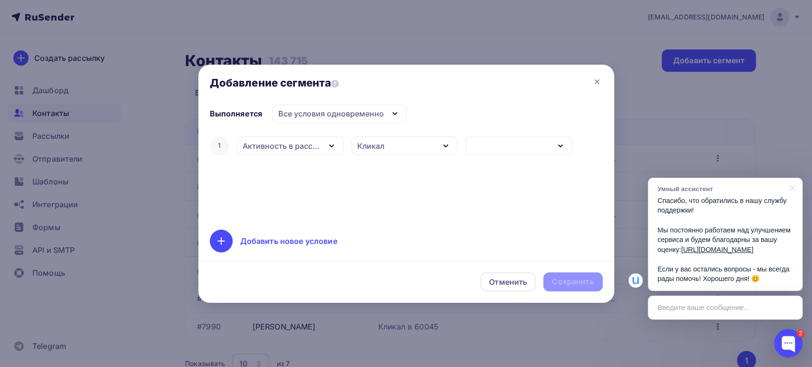
click at [474, 147] on div "button" at bounding box center [518, 146] width 107 height 19
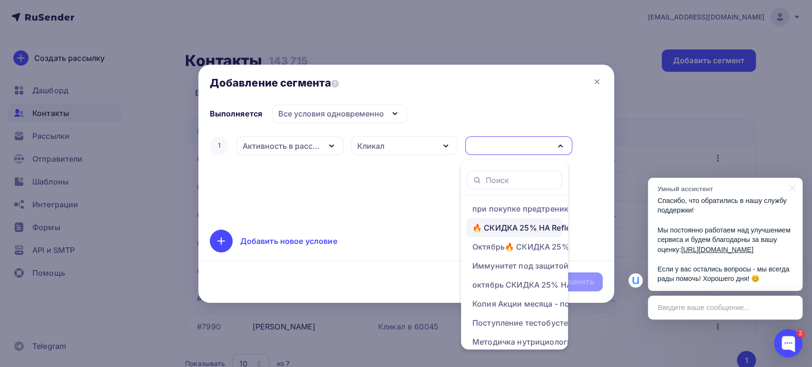
click at [502, 224] on div "🔥 СКИДКА 25% НА Reflexion 🔥" at bounding box center [535, 227] width 126 height 11
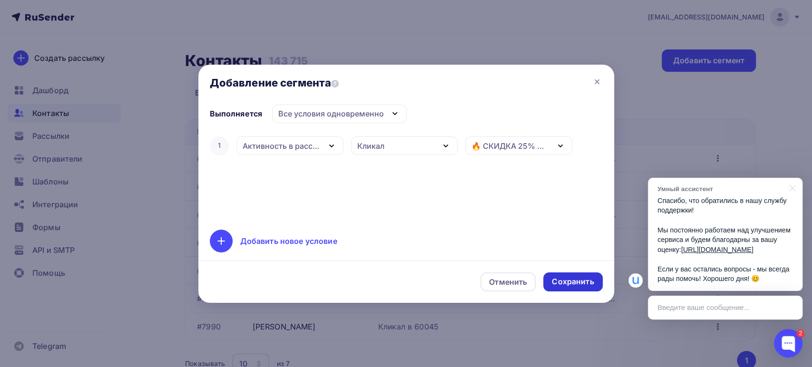
click at [574, 282] on div "Сохранить" at bounding box center [573, 281] width 42 height 11
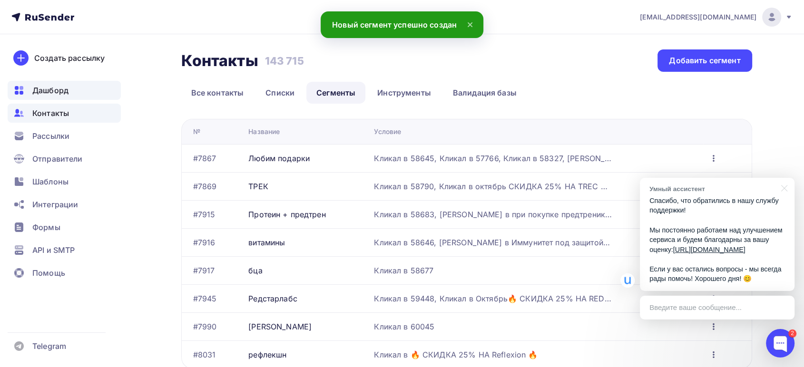
click at [45, 88] on span "Дашборд" at bounding box center [50, 90] width 36 height 11
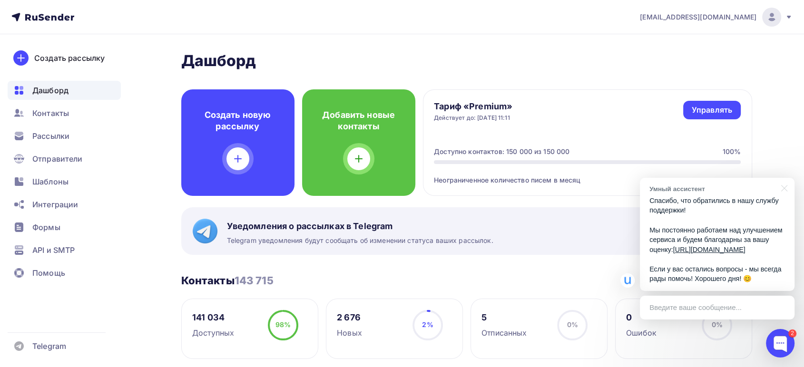
click at [673, 250] on link "https://uteam.omnidesk.ru/rating/li...sWZU0qUlSV" at bounding box center [709, 250] width 72 height 8
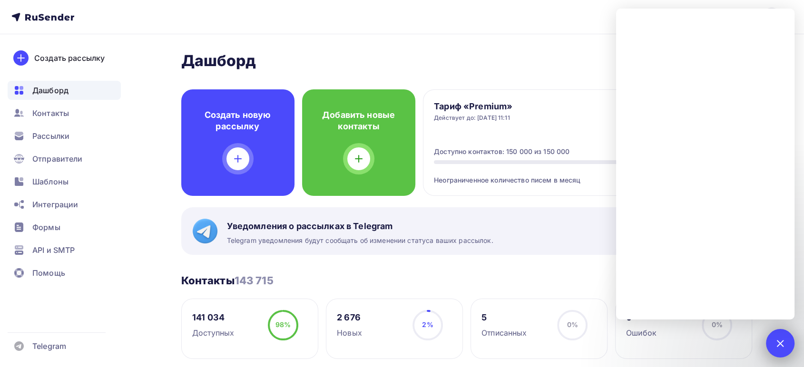
click at [784, 340] on div "2" at bounding box center [780, 343] width 29 height 29
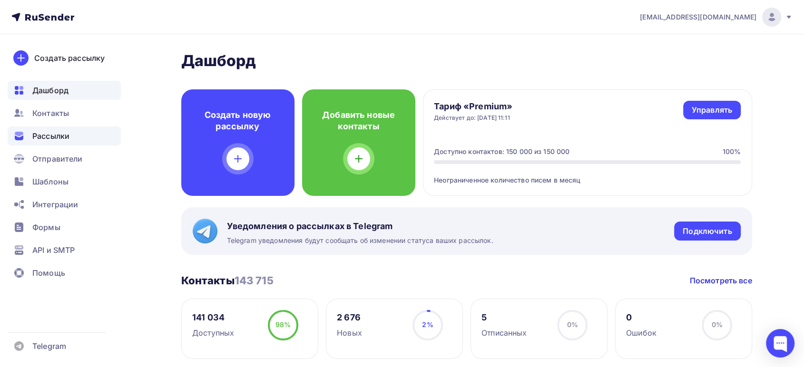
click at [55, 136] on span "Рассылки" at bounding box center [50, 135] width 37 height 11
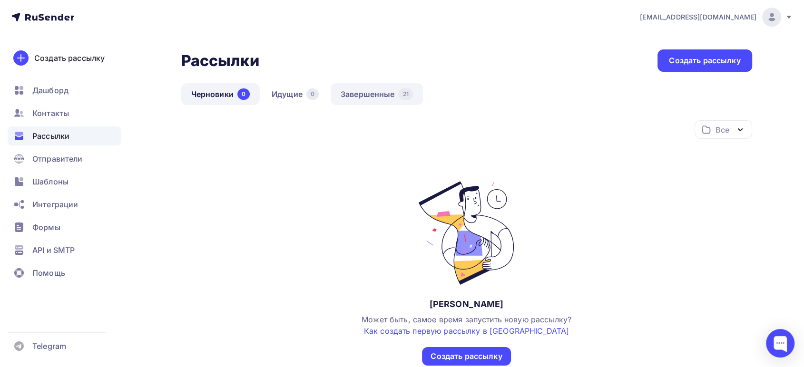
click at [374, 94] on link "Завершенные 21" at bounding box center [377, 94] width 92 height 22
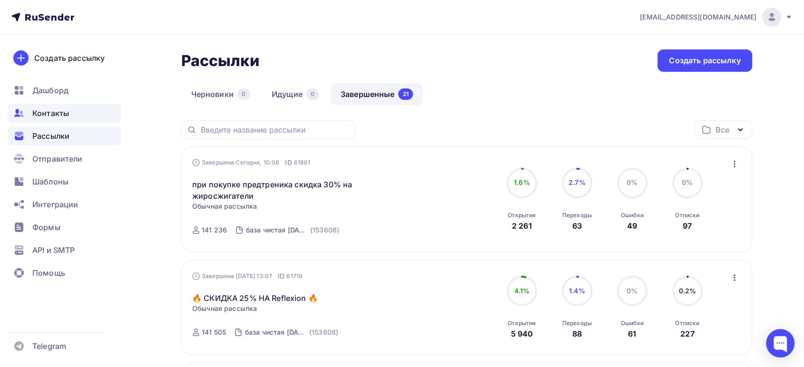
click at [51, 114] on span "Контакты" at bounding box center [50, 112] width 37 height 11
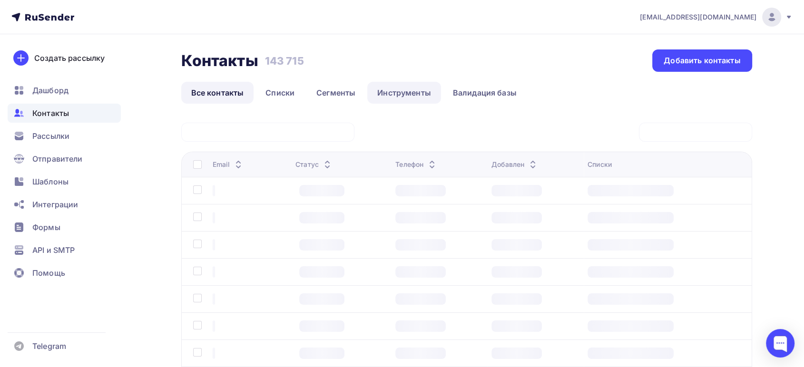
click at [401, 95] on link "Инструменты" at bounding box center [404, 93] width 74 height 22
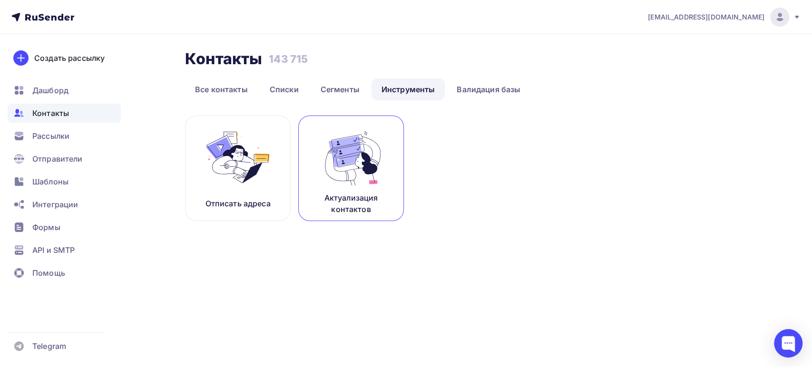
click at [366, 178] on img at bounding box center [351, 157] width 64 height 60
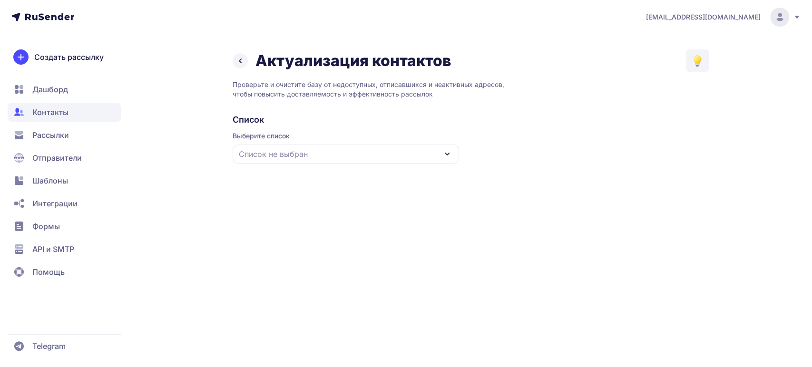
click at [340, 157] on div "Список не выбран" at bounding box center [346, 154] width 226 height 19
click at [293, 212] on div "база чистая [DATE]" at bounding box center [345, 212] width 215 height 23
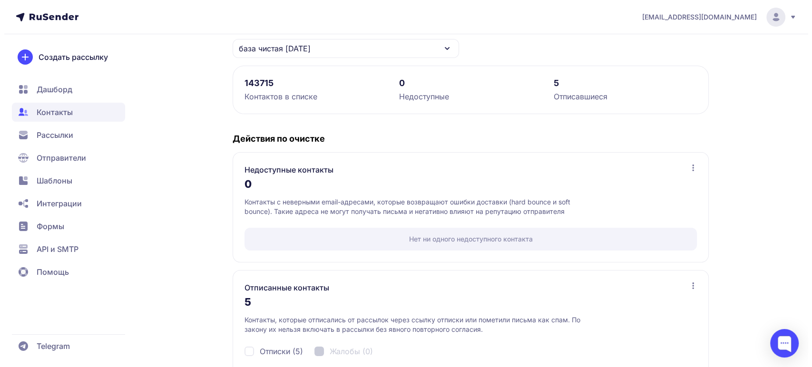
scroll to position [152, 0]
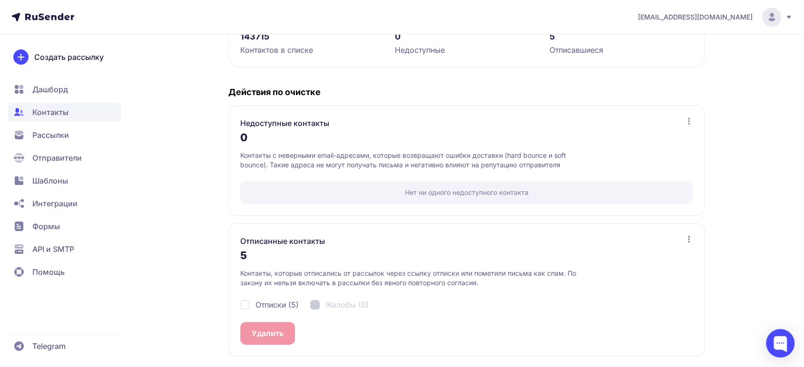
click at [258, 302] on span "Отписки (5)" at bounding box center [276, 304] width 43 height 11
checkbox input "true"
click at [272, 330] on button "Удалить 5" at bounding box center [269, 333] width 59 height 23
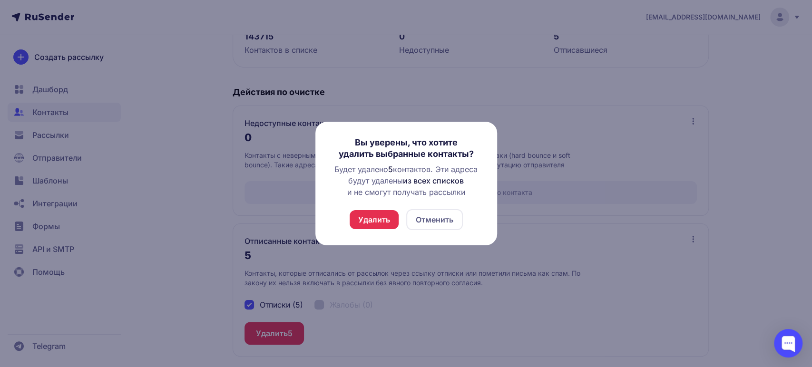
click at [373, 221] on button "Удалить" at bounding box center [374, 219] width 49 height 19
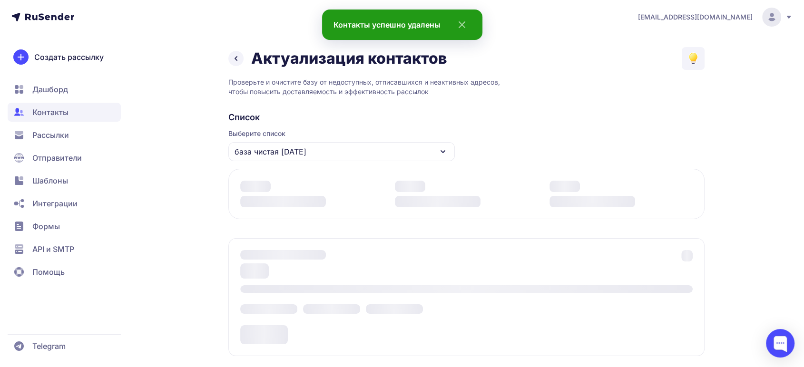
scroll to position [129, 0]
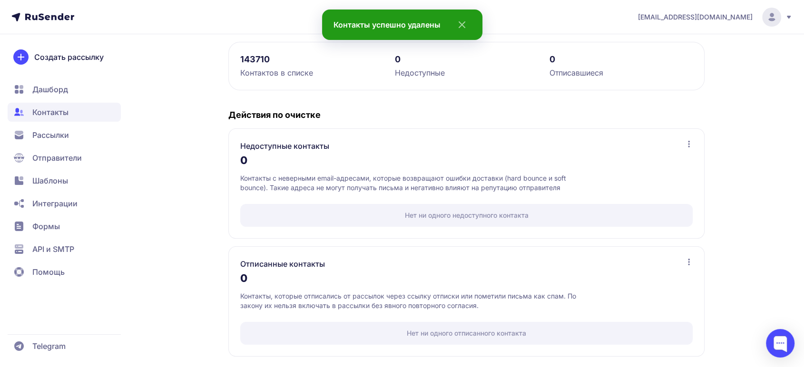
click at [38, 89] on span "Дашборд" at bounding box center [50, 89] width 36 height 11
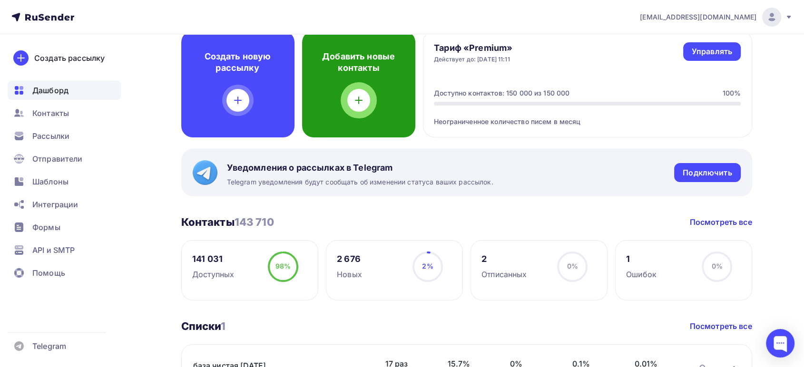
scroll to position [106, 0]
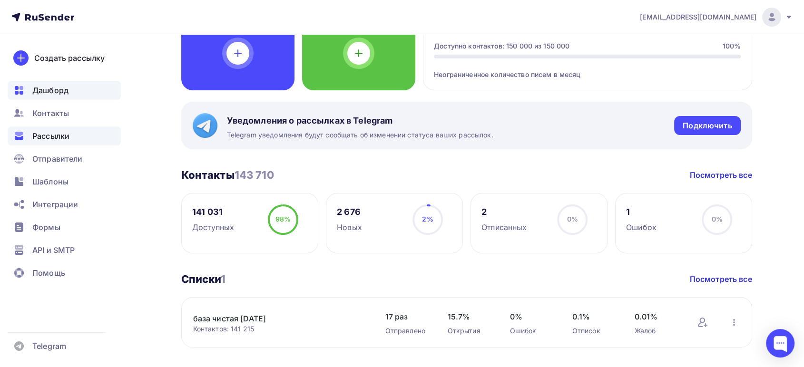
click at [46, 137] on span "Рассылки" at bounding box center [50, 135] width 37 height 11
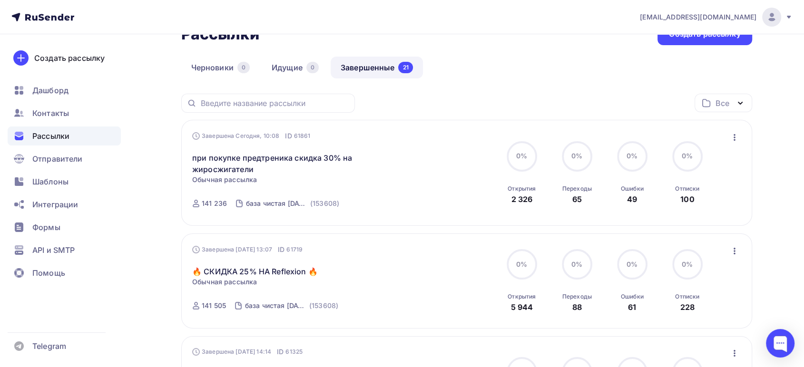
scroll to position [53, 0]
